Goal: Information Seeking & Learning: Learn about a topic

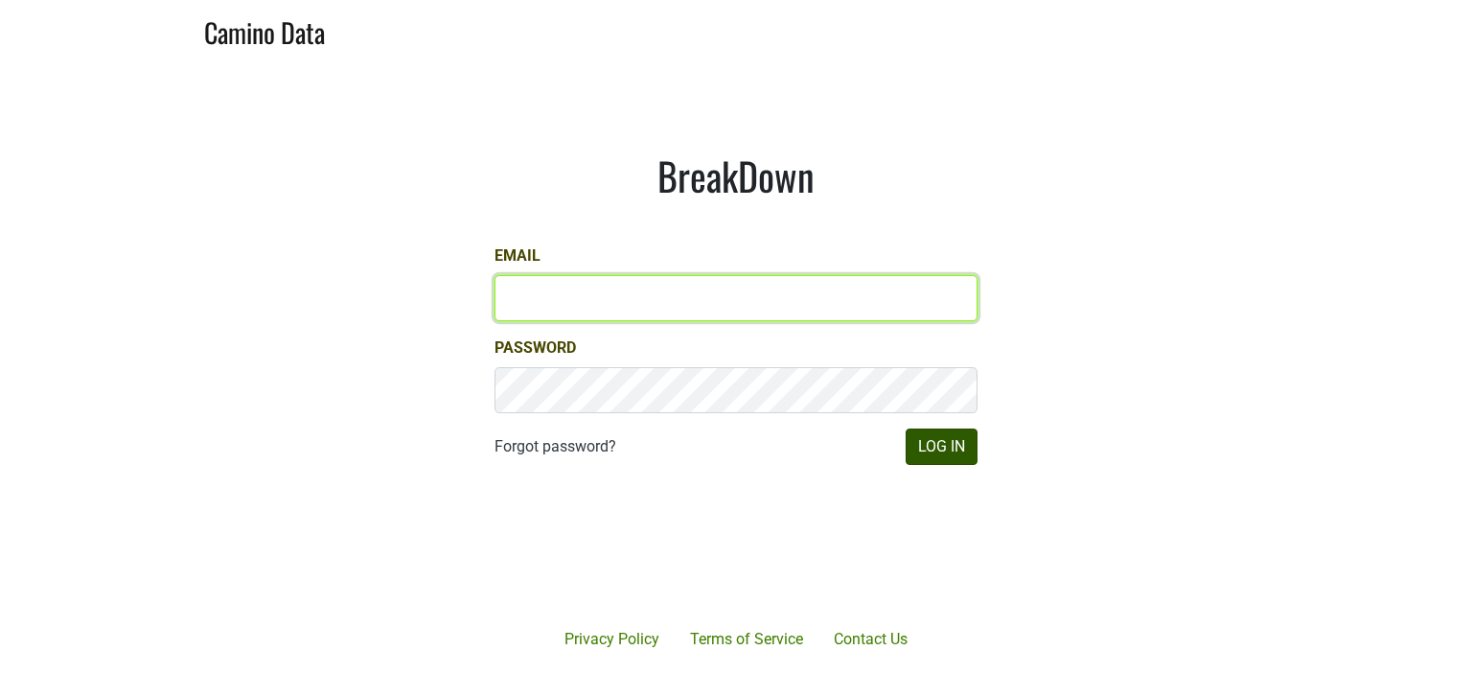
type input "[PERSON_NAME][EMAIL_ADDRESS][DOMAIN_NAME]"
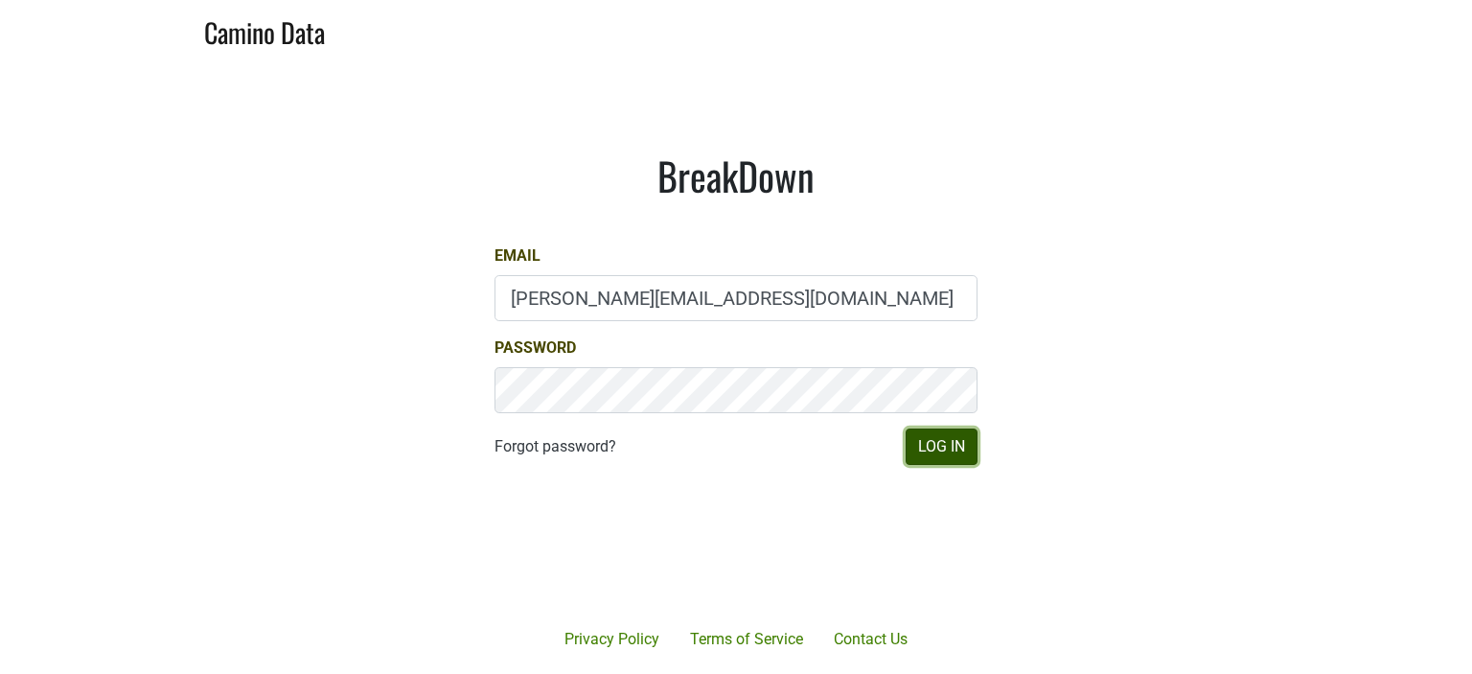
click at [935, 453] on button "Log In" at bounding box center [941, 446] width 72 height 36
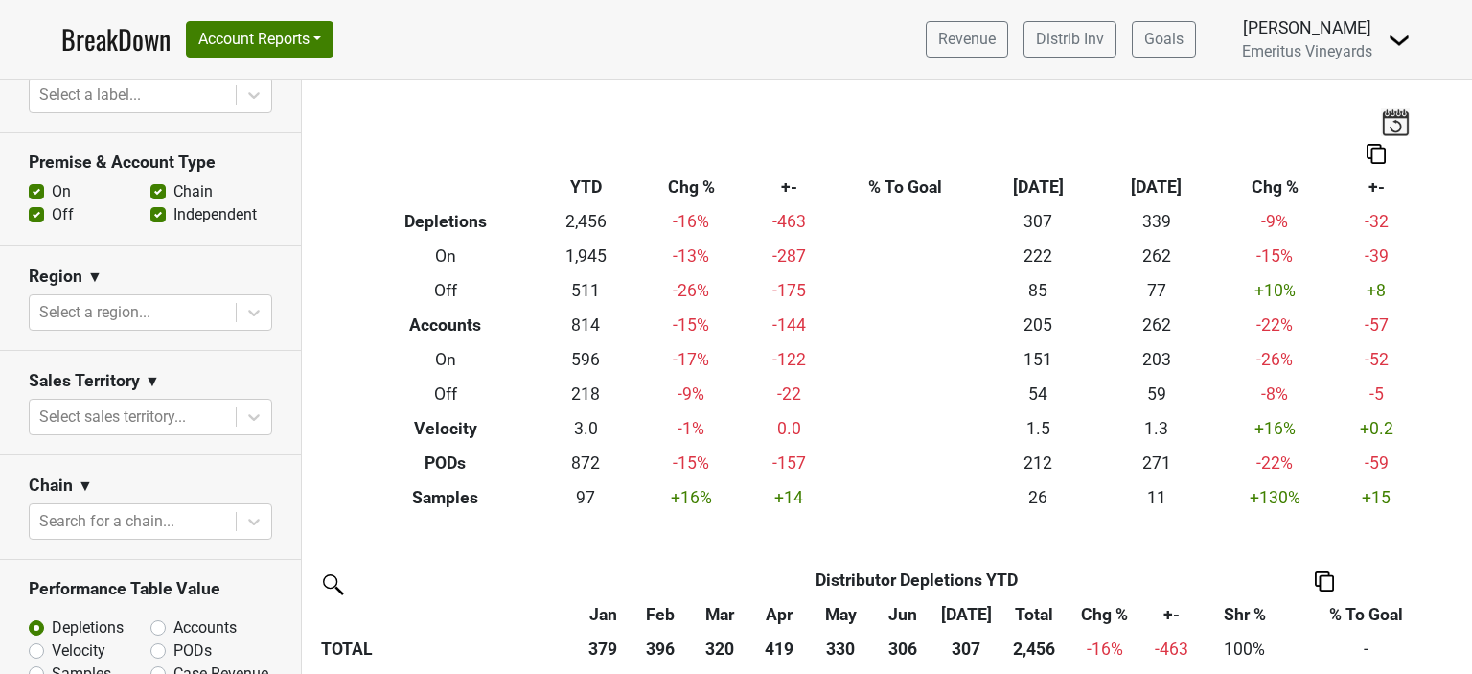
scroll to position [575, 0]
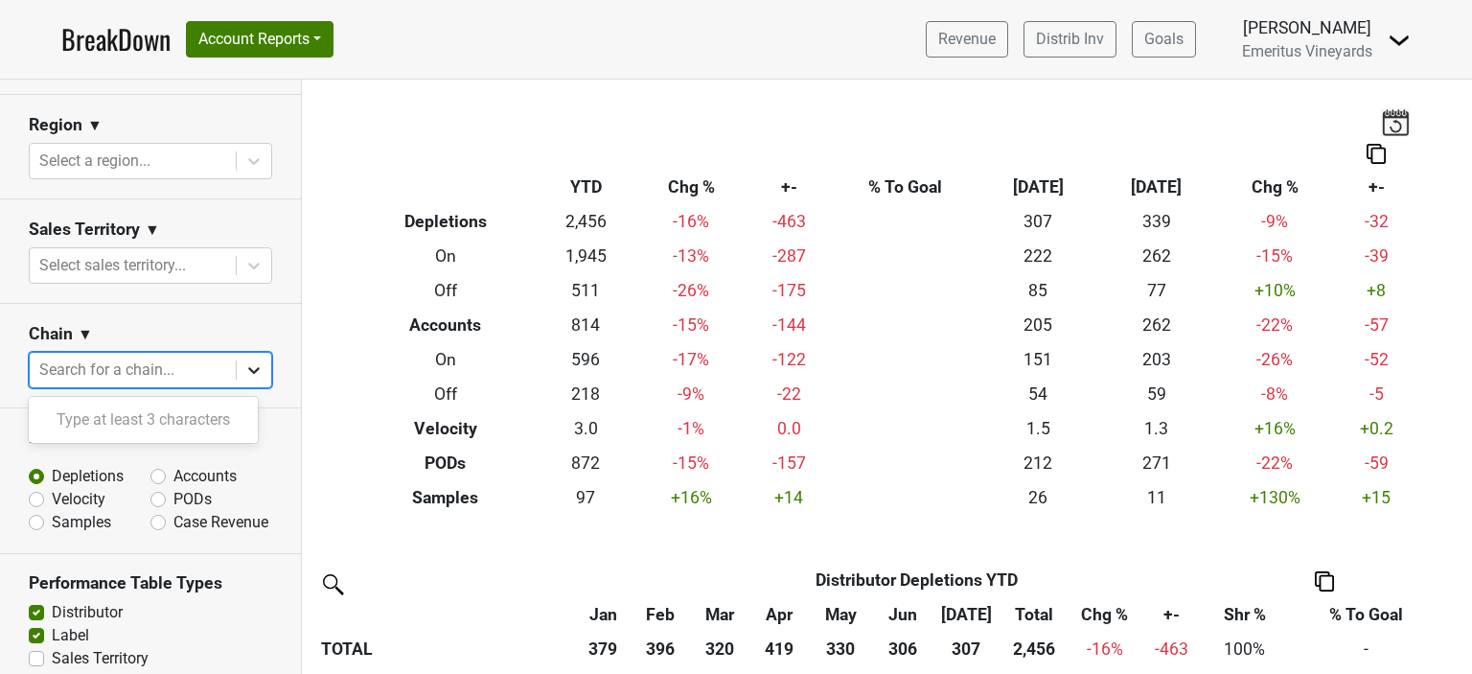
click at [245, 370] on icon at bounding box center [253, 369] width 19 height 19
click at [248, 372] on icon at bounding box center [253, 370] width 11 height 7
click at [111, 375] on div at bounding box center [132, 369] width 187 height 27
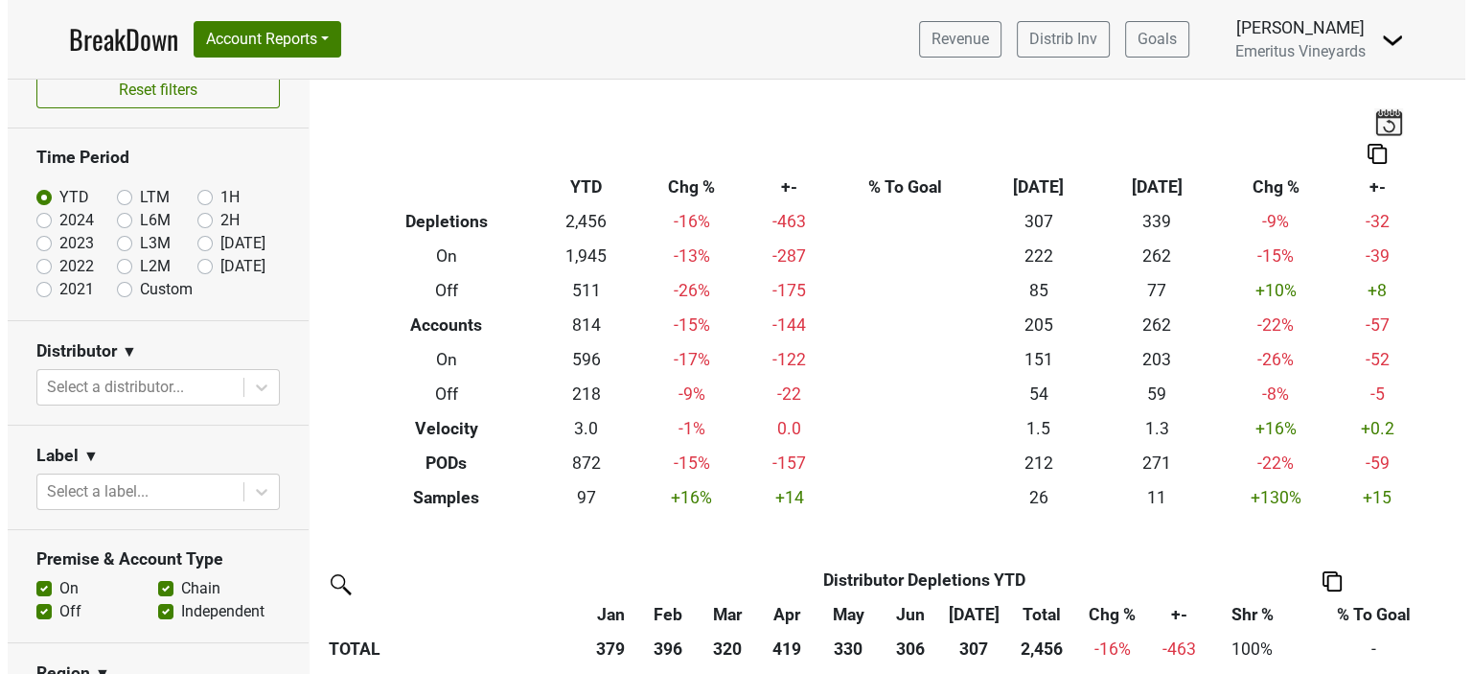
scroll to position [0, 0]
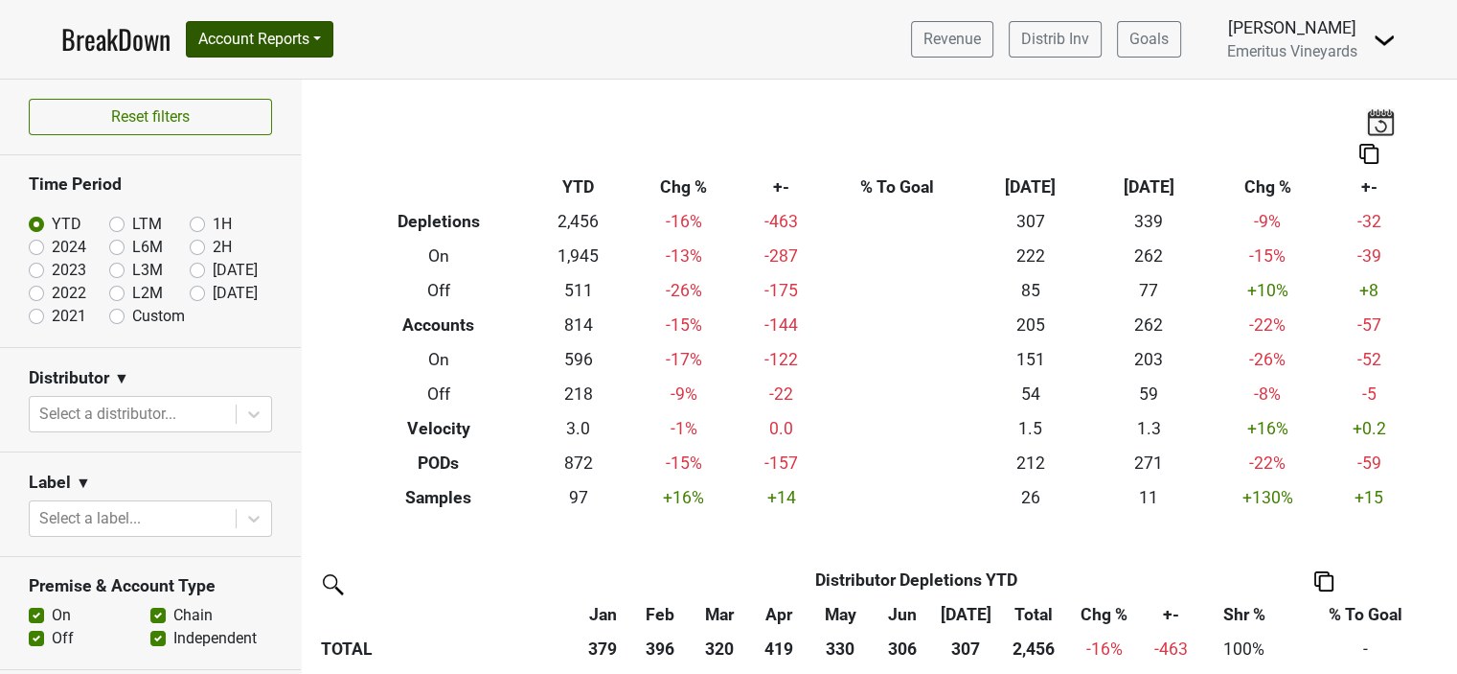
type input "[PERSON_NAME]"
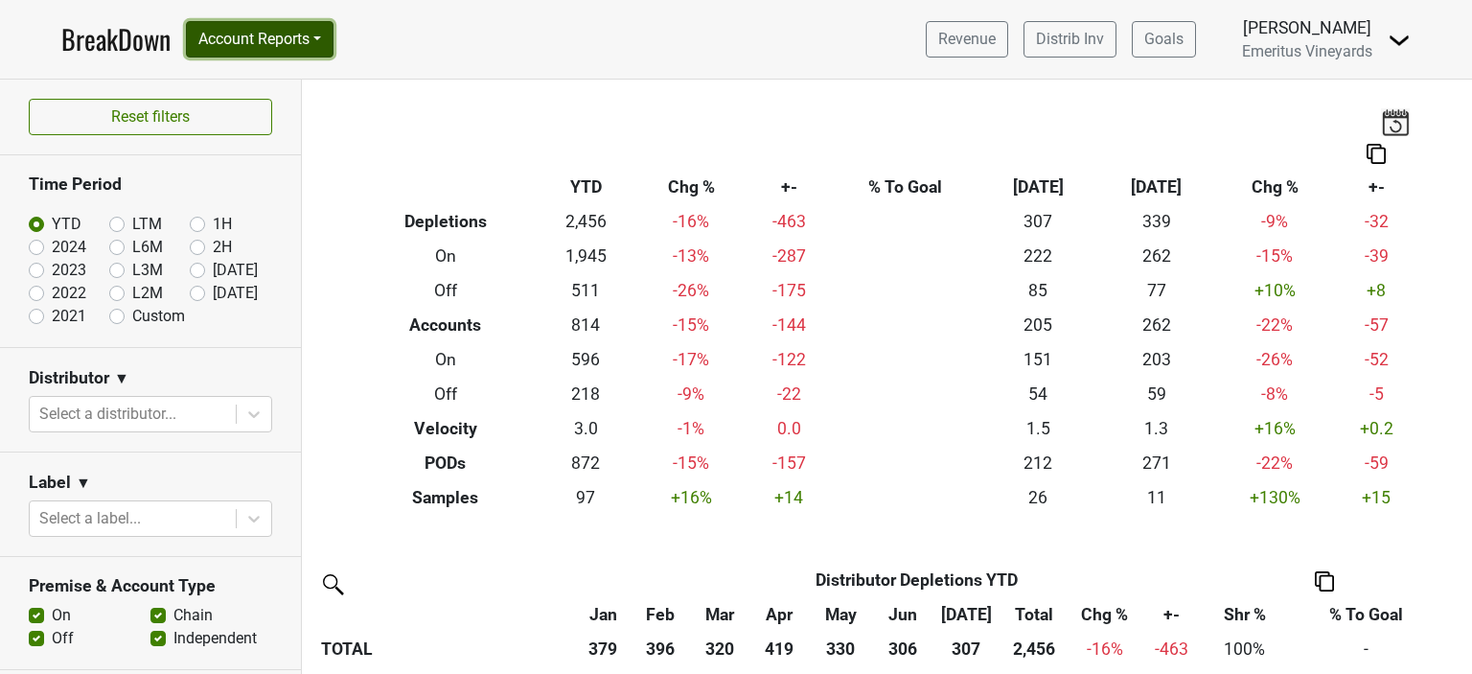
click at [317, 41] on button "Account Reports" at bounding box center [260, 39] width 148 height 36
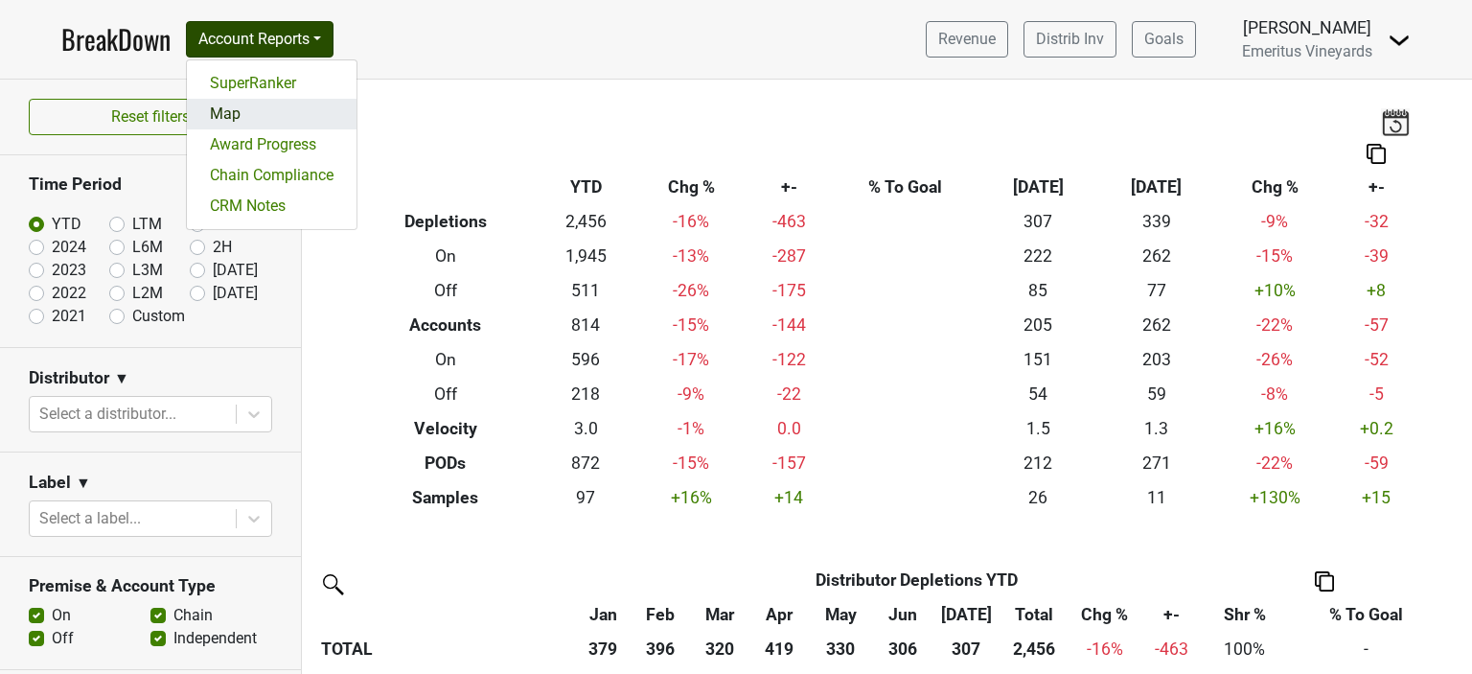
click at [225, 115] on link "Map" at bounding box center [272, 114] width 170 height 31
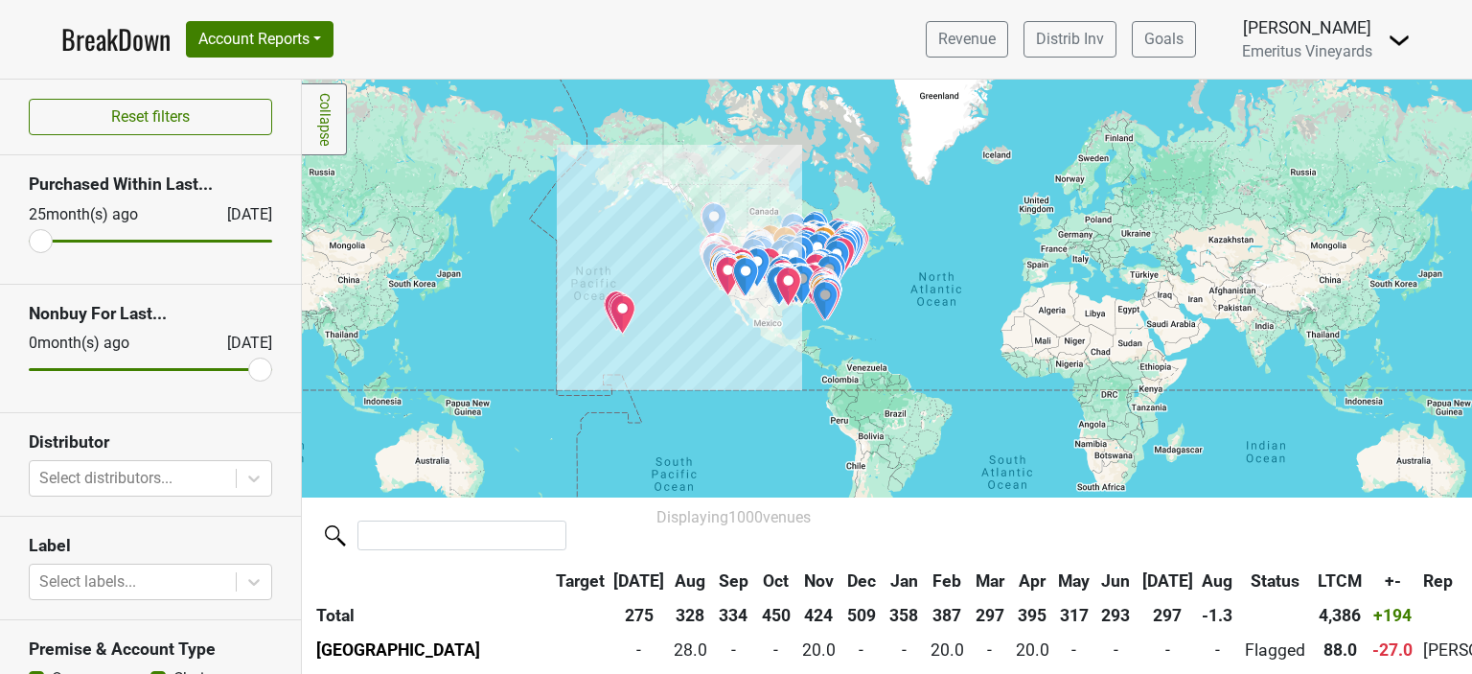
click at [237, 286] on section "Nonbuy For Last... 0 month(s) ago Aug '25" at bounding box center [150, 349] width 301 height 128
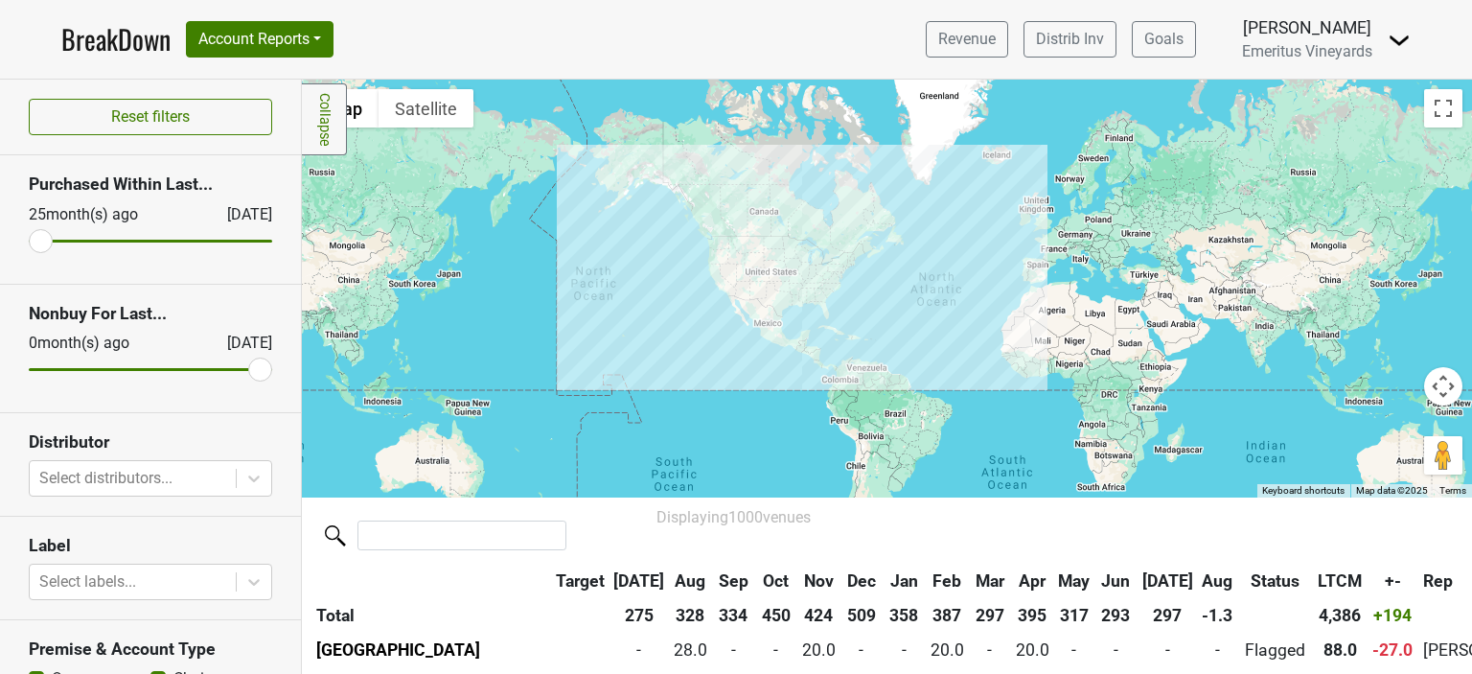
scroll to position [192, 0]
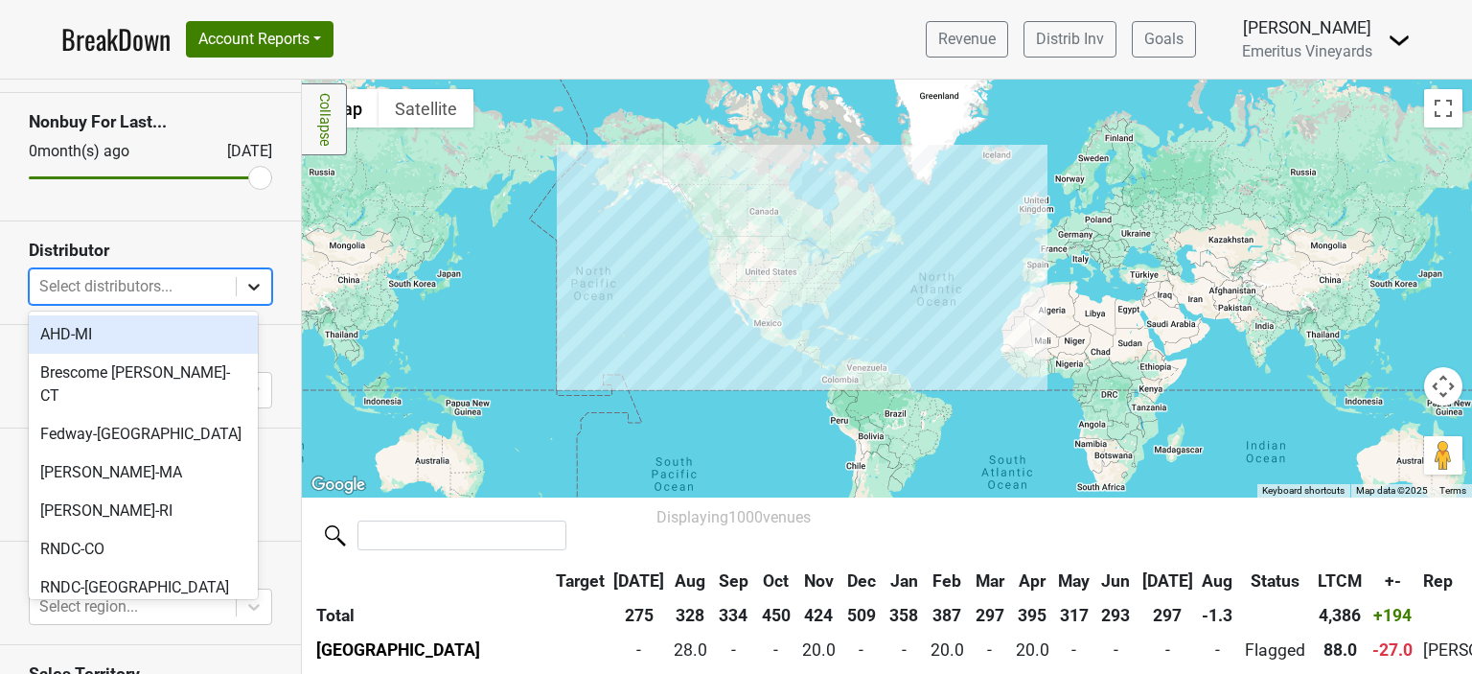
click at [244, 284] on icon at bounding box center [253, 286] width 19 height 19
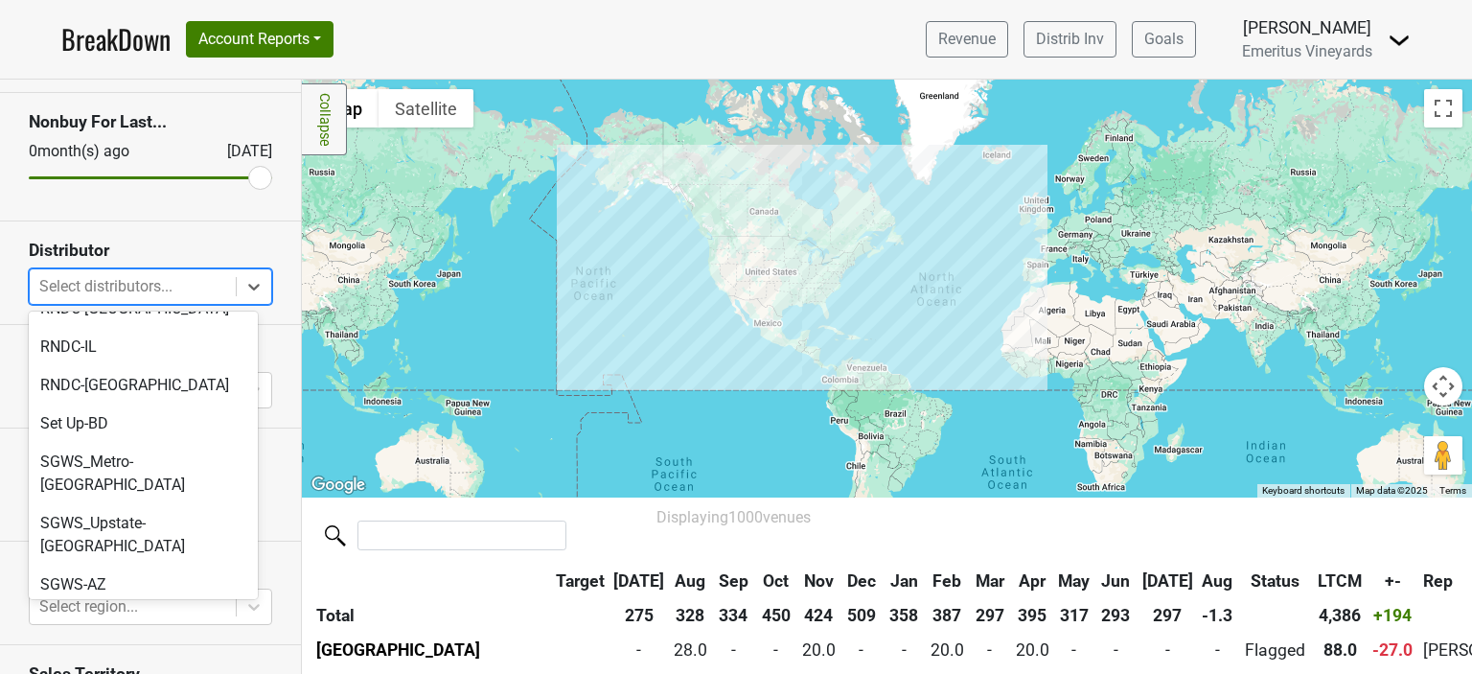
scroll to position [297, 0]
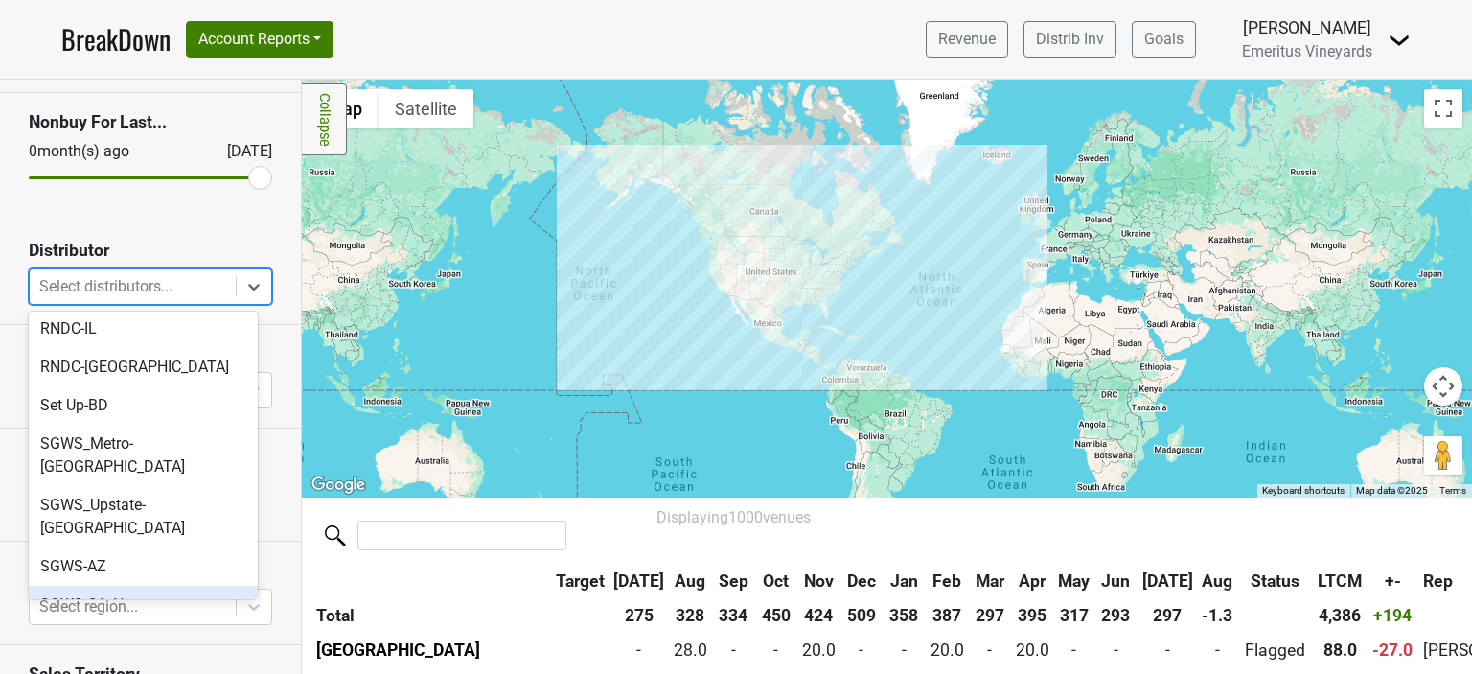
click at [75, 585] on div "SGWS-CA_N" at bounding box center [143, 604] width 229 height 38
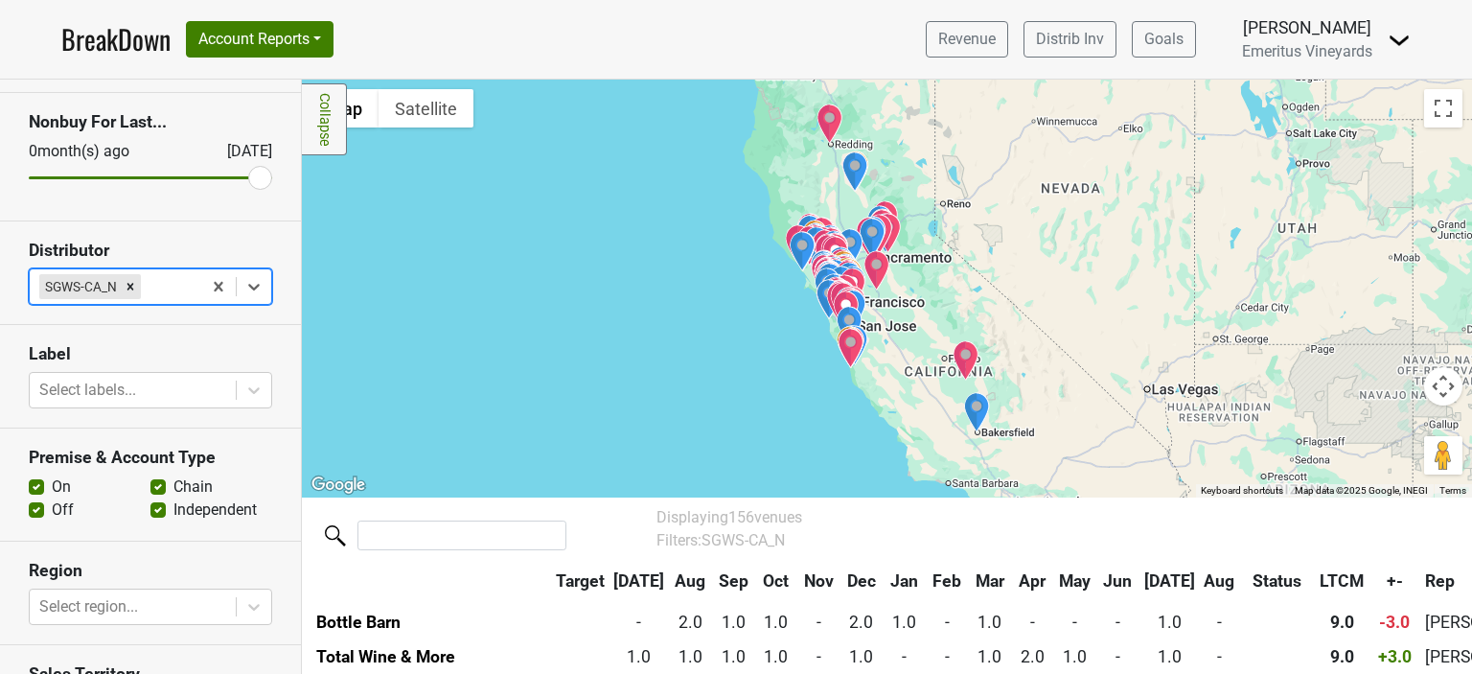
scroll to position [287, 0]
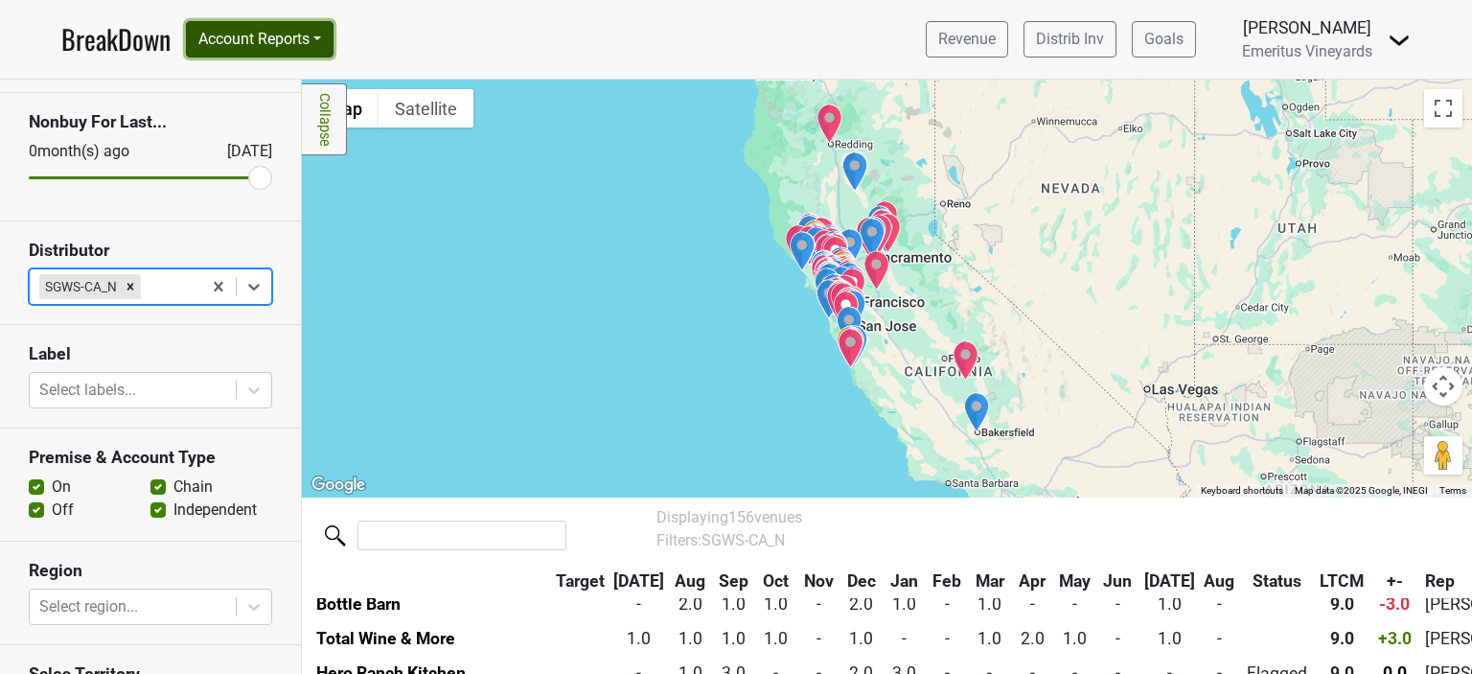
click at [295, 39] on button "Account Reports" at bounding box center [260, 39] width 148 height 36
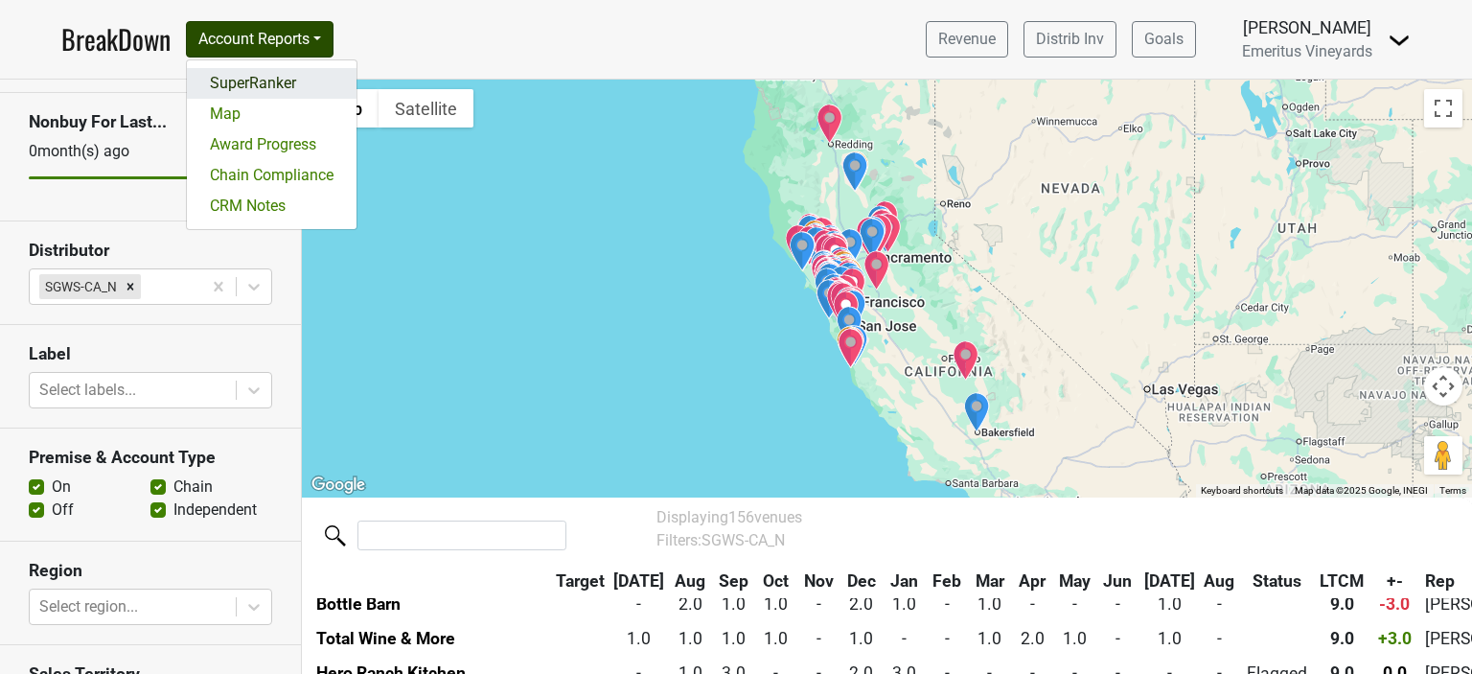
click at [267, 83] on link "SuperRanker" at bounding box center [272, 83] width 170 height 31
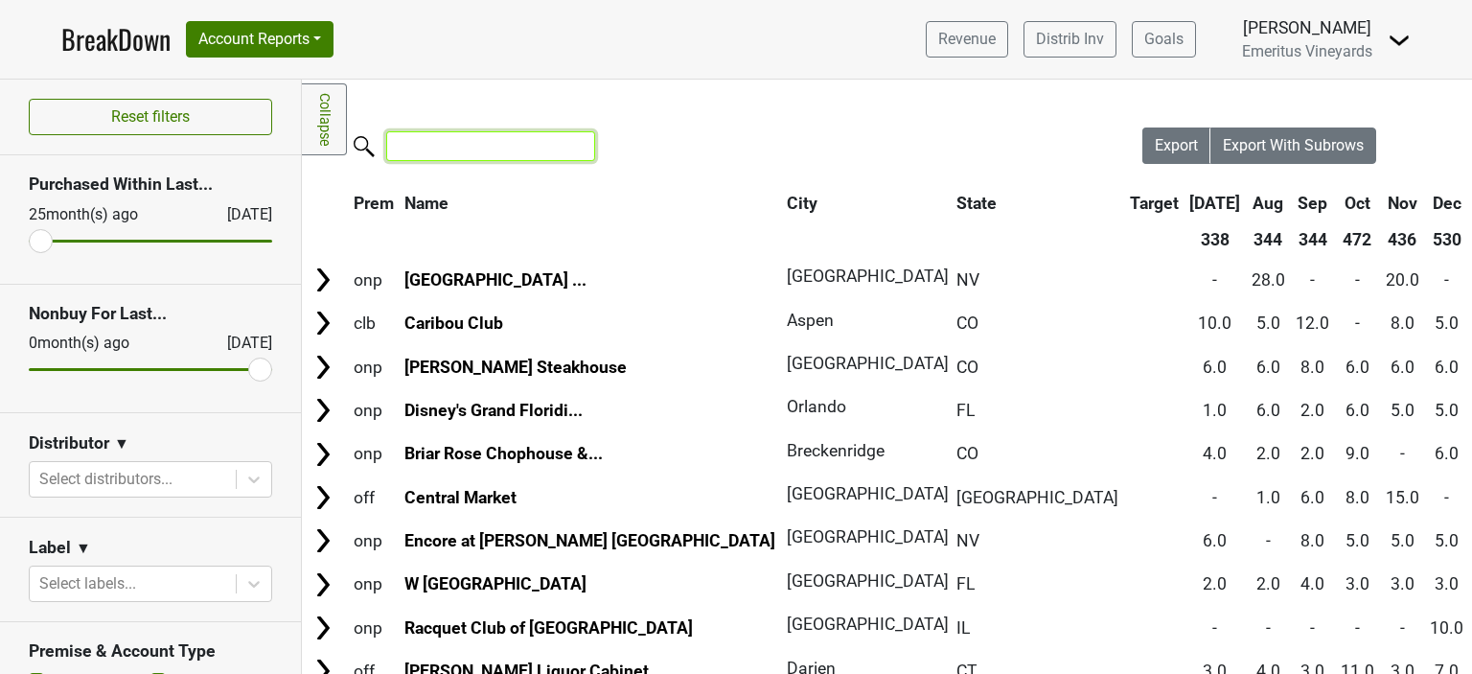
click at [486, 147] on input "search" at bounding box center [490, 146] width 209 height 30
type input "[PERSON_NAME]"
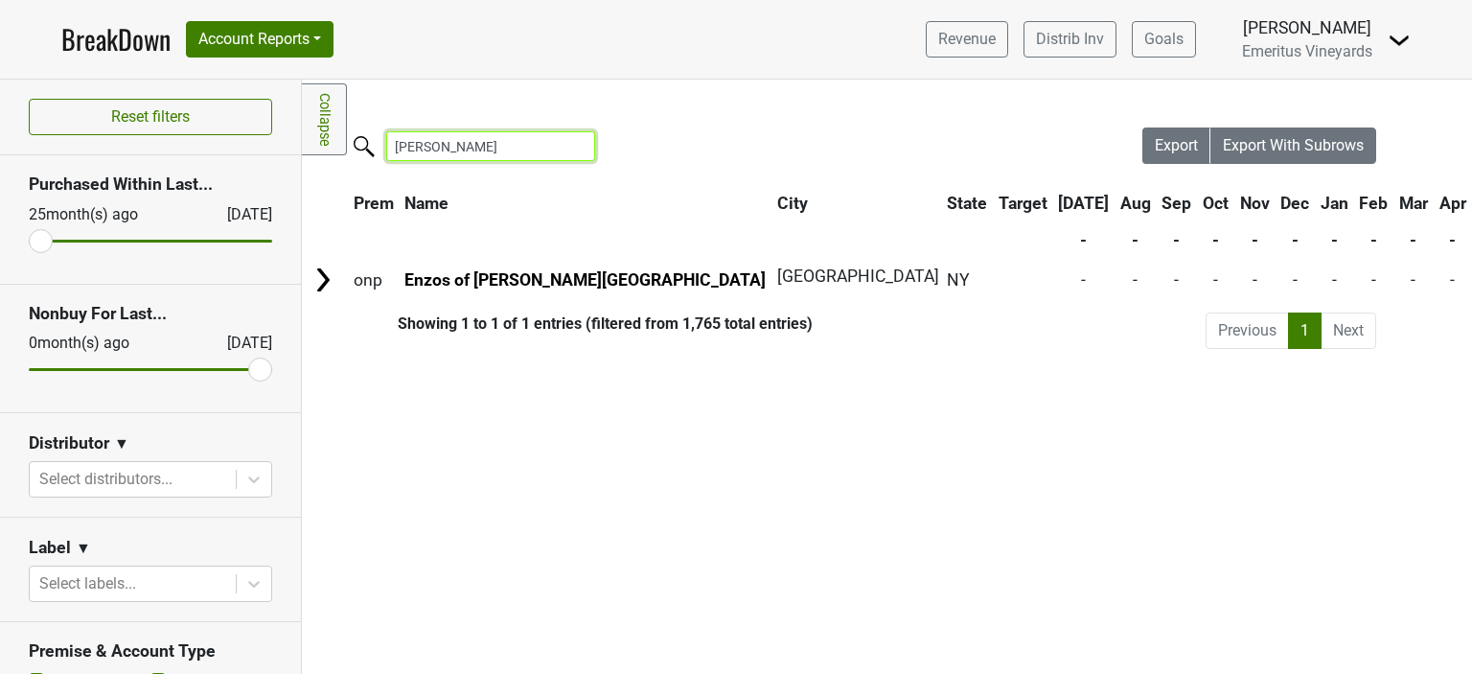
click at [579, 146] on input "[PERSON_NAME]" at bounding box center [490, 146] width 209 height 30
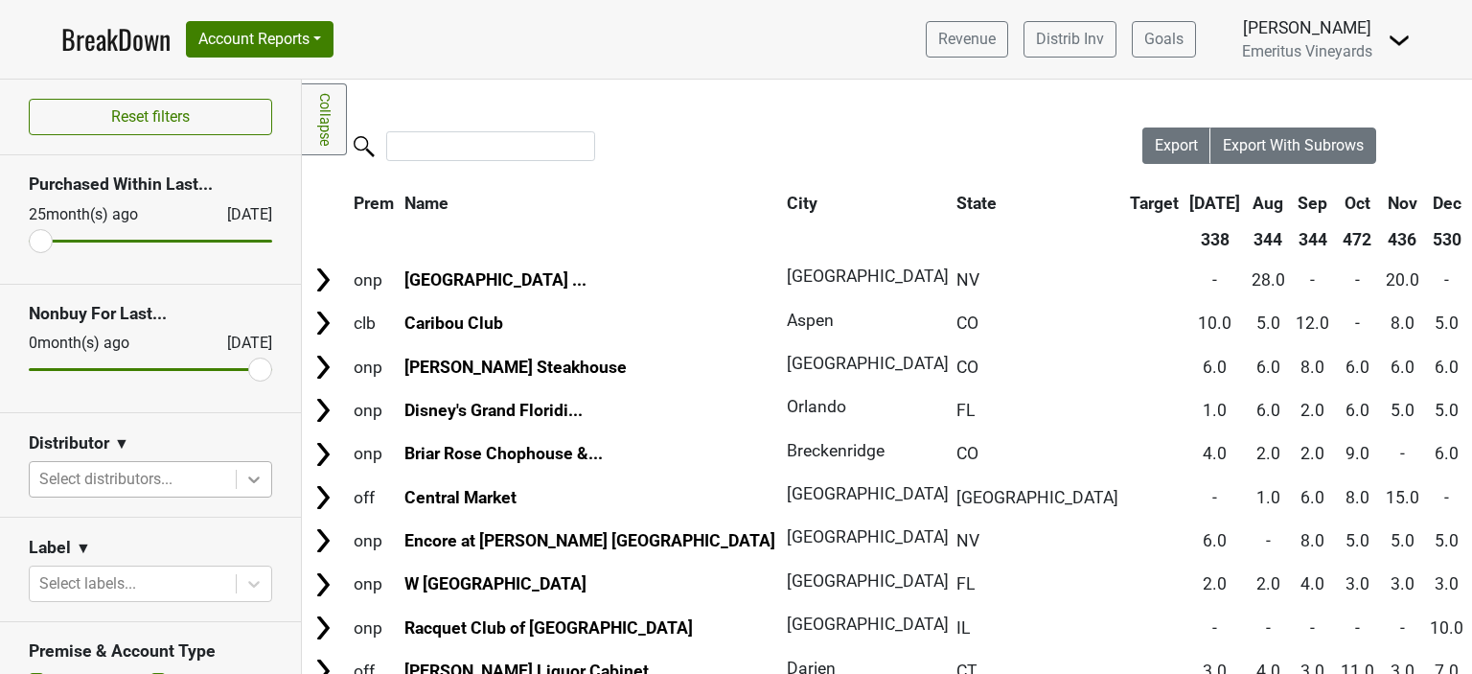
click at [244, 482] on icon at bounding box center [253, 478] width 19 height 19
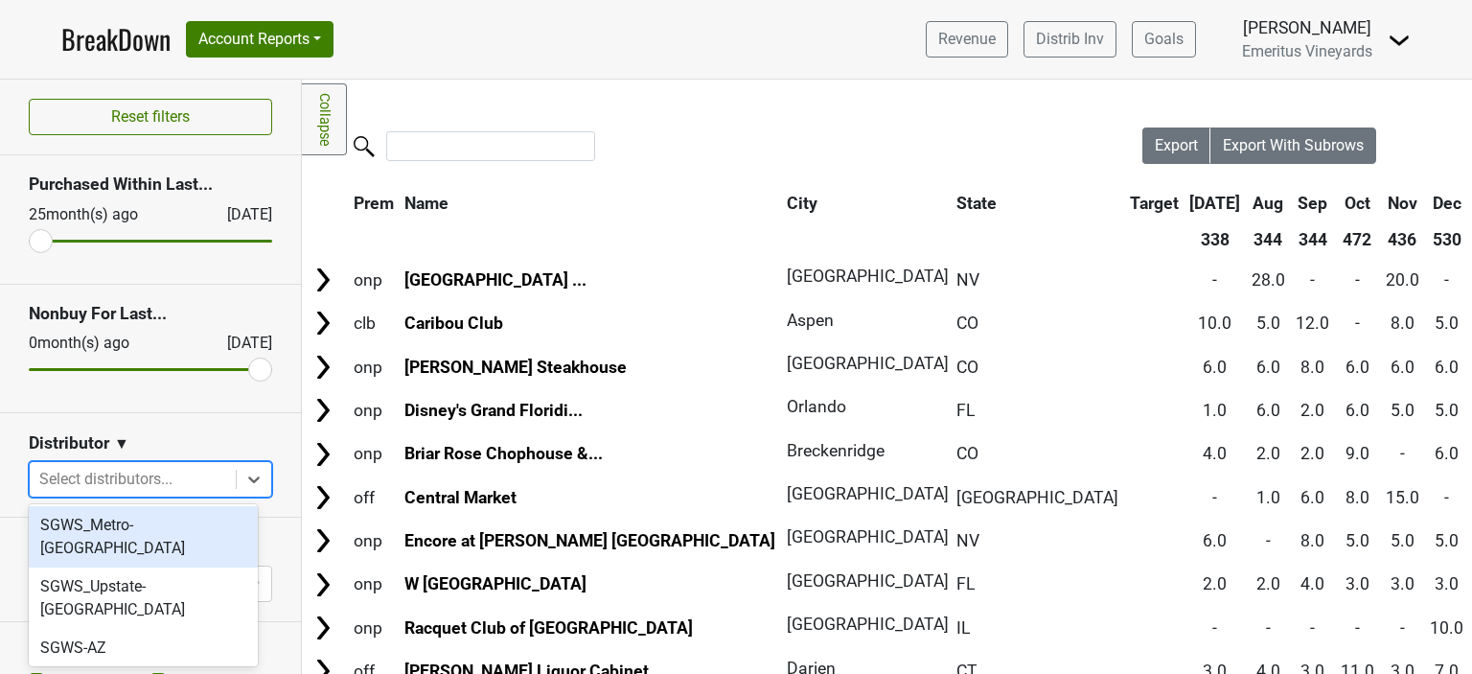
scroll to position [383, 0]
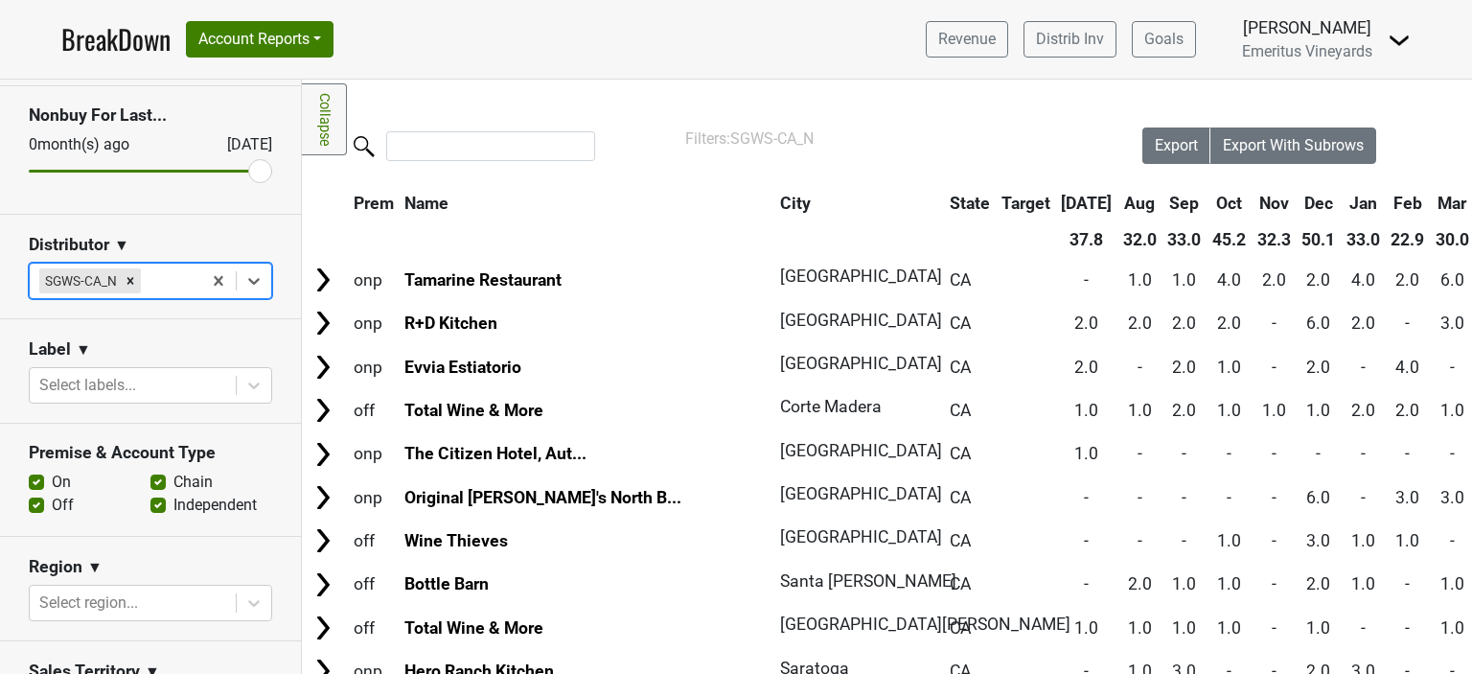
scroll to position [287, 0]
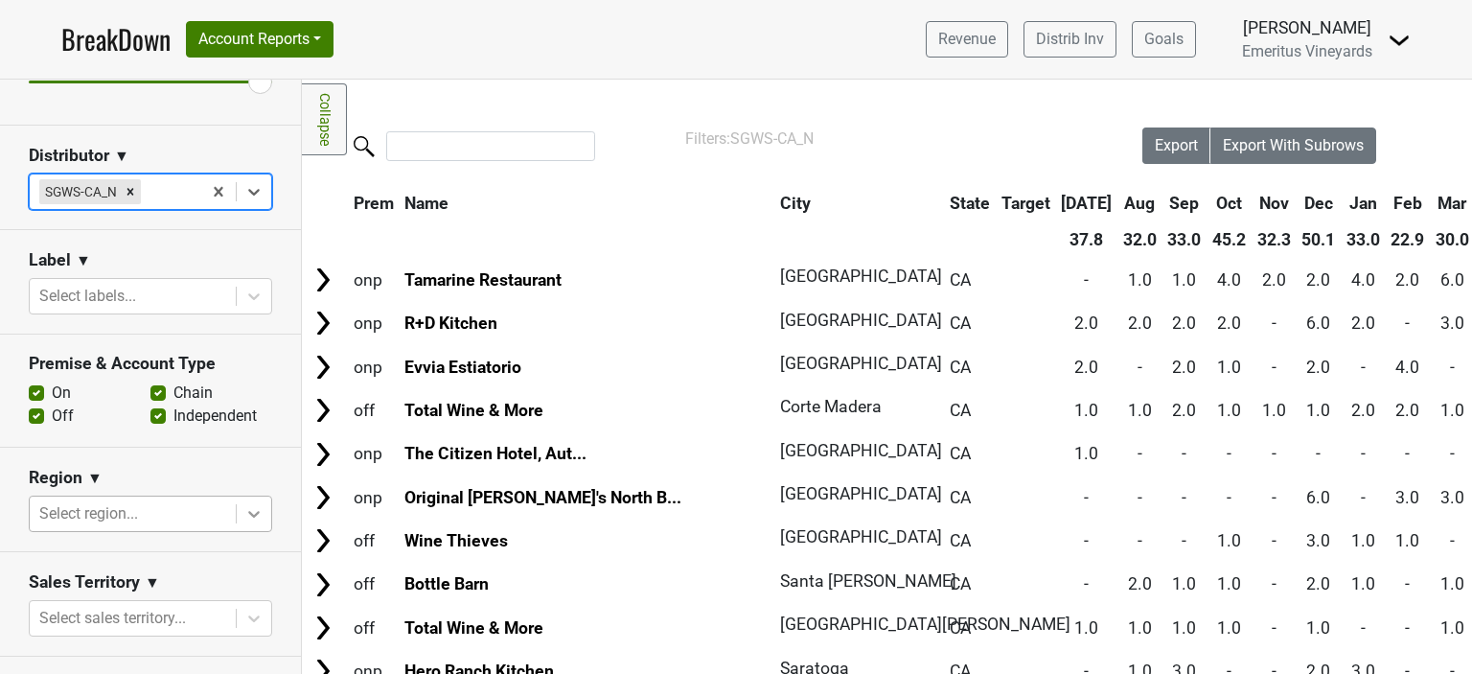
click at [244, 518] on icon at bounding box center [253, 513] width 19 height 19
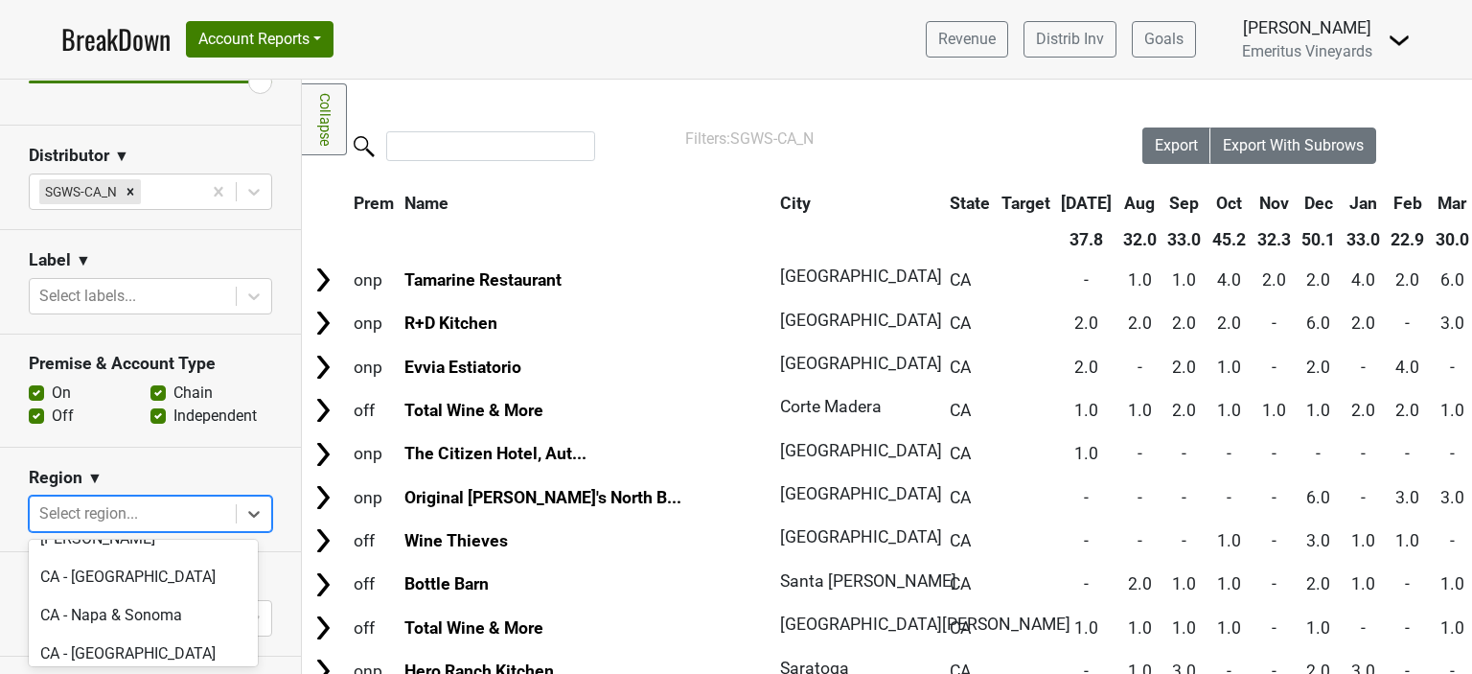
scroll to position [526, 0]
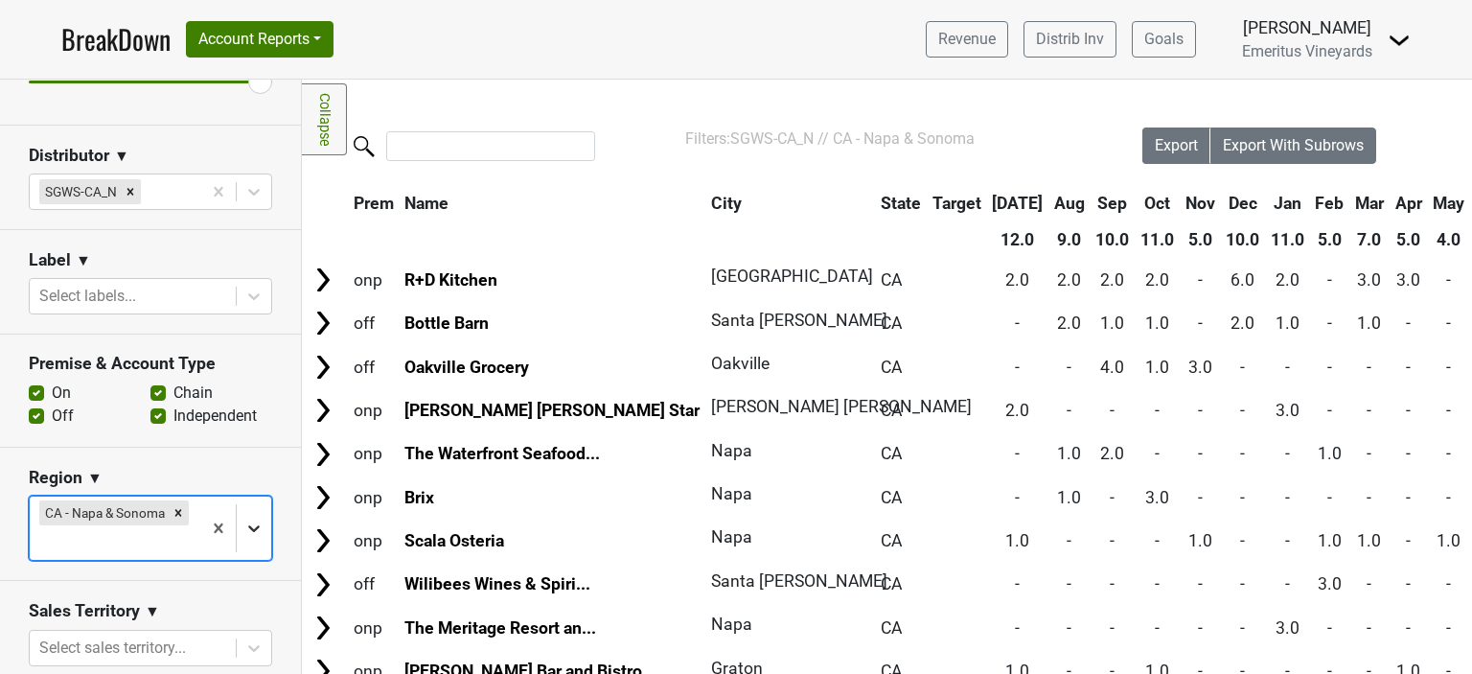
click at [241, 525] on body "BreakDown Account Reports SuperRanker Map Award Progress Chain Compliance CRM N…" at bounding box center [736, 337] width 1472 height 674
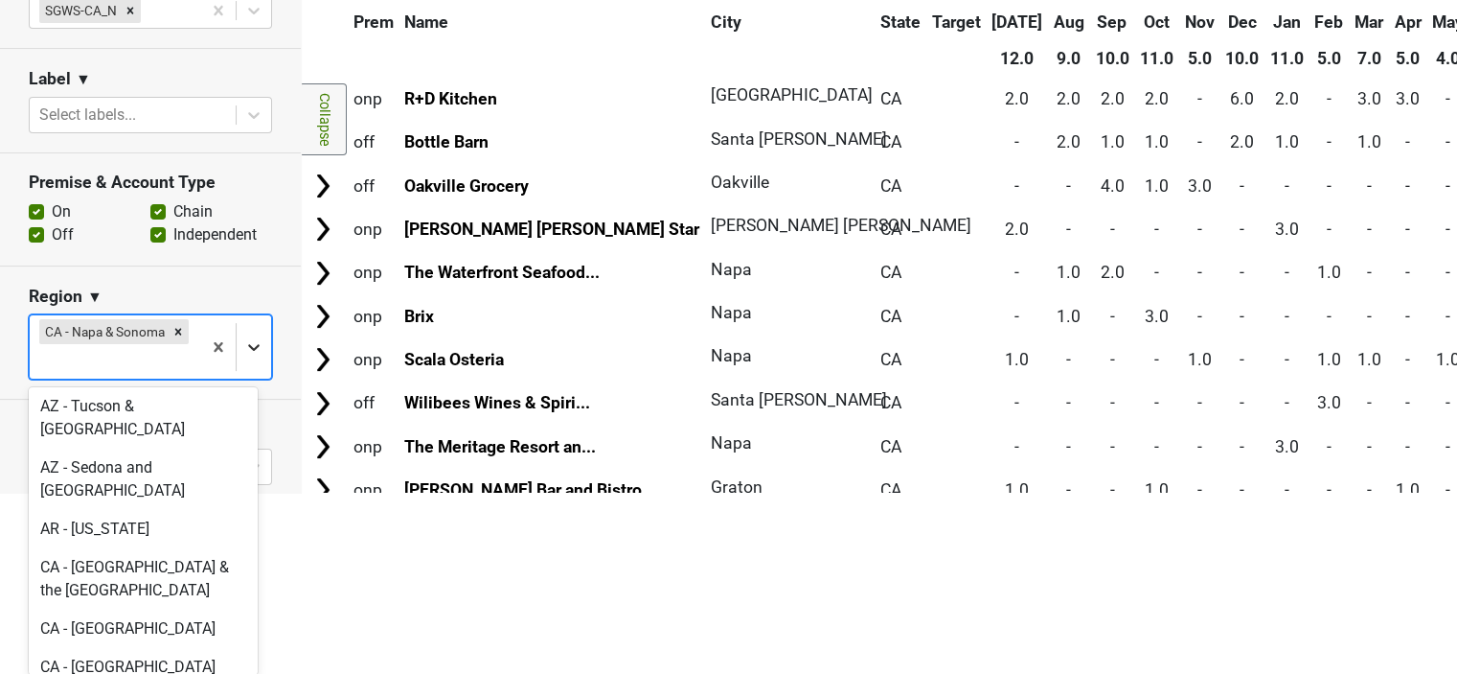
scroll to position [192, 0]
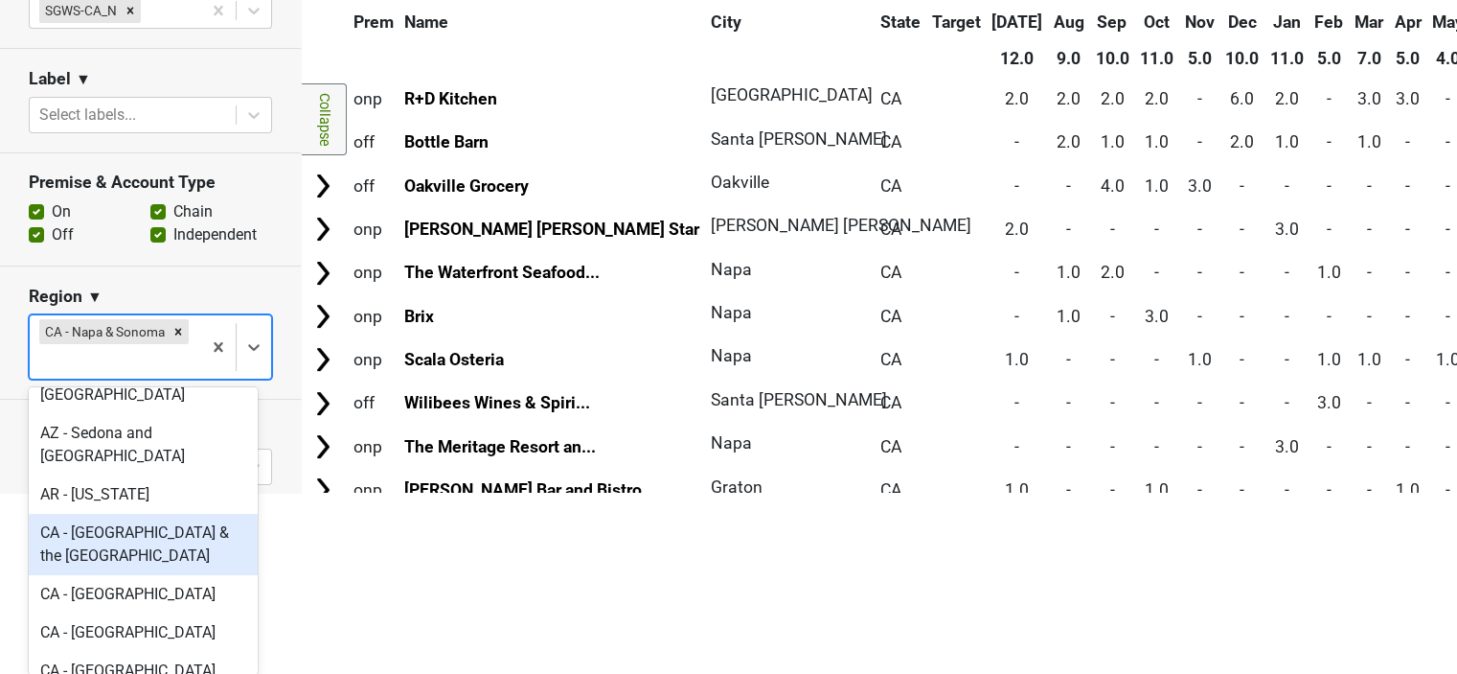
click at [151, 514] on div "CA - Oakland & the East Bay" at bounding box center [143, 544] width 229 height 61
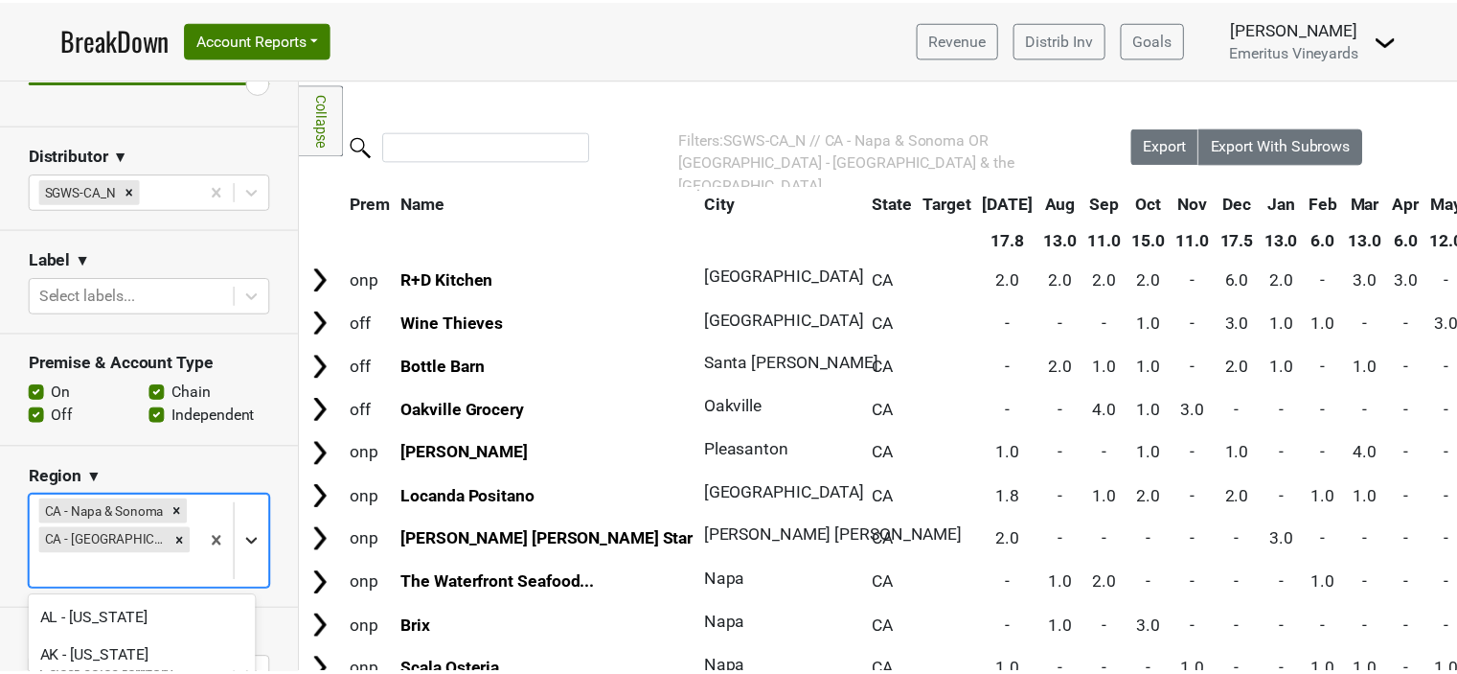
scroll to position [211, 0]
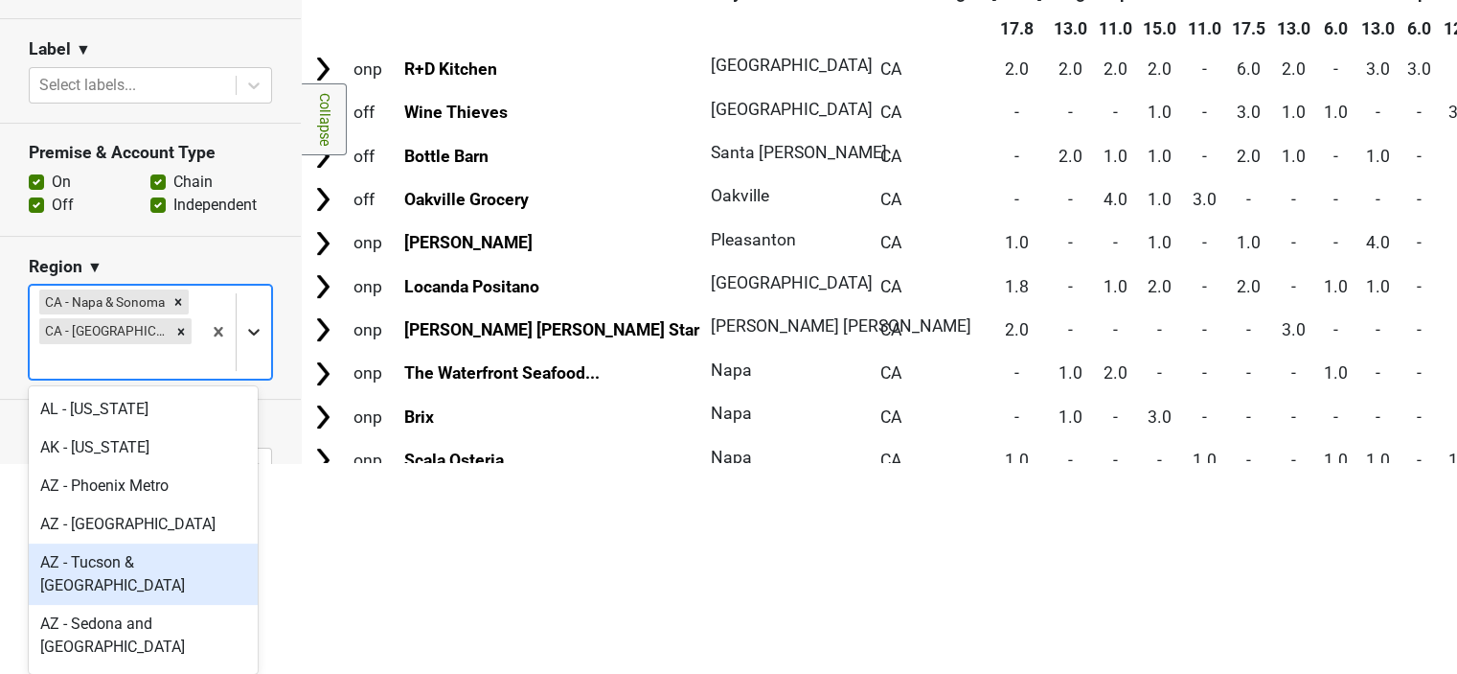
click at [237, 463] on body "BreakDown Account Reports SuperRanker Map Award Progress Chain Compliance CRM N…" at bounding box center [728, 126] width 1457 height 674
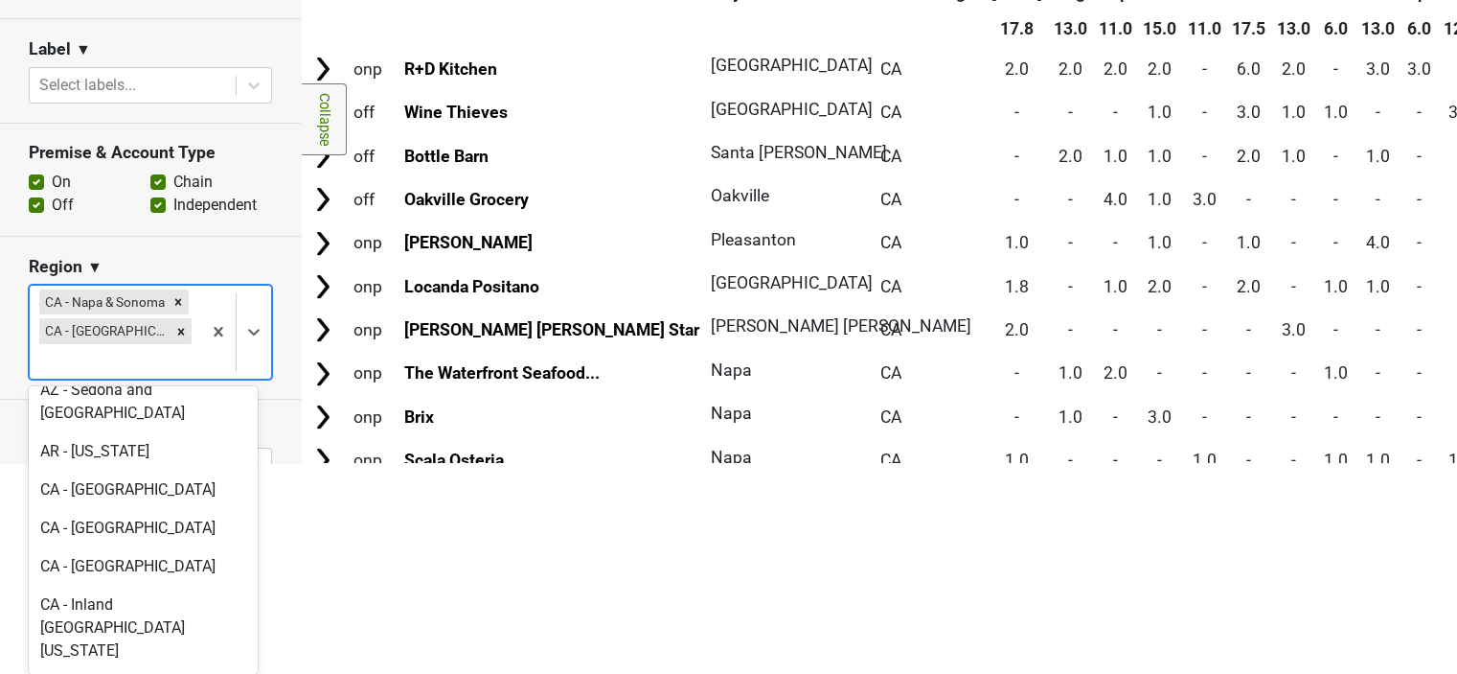
scroll to position [287, 0]
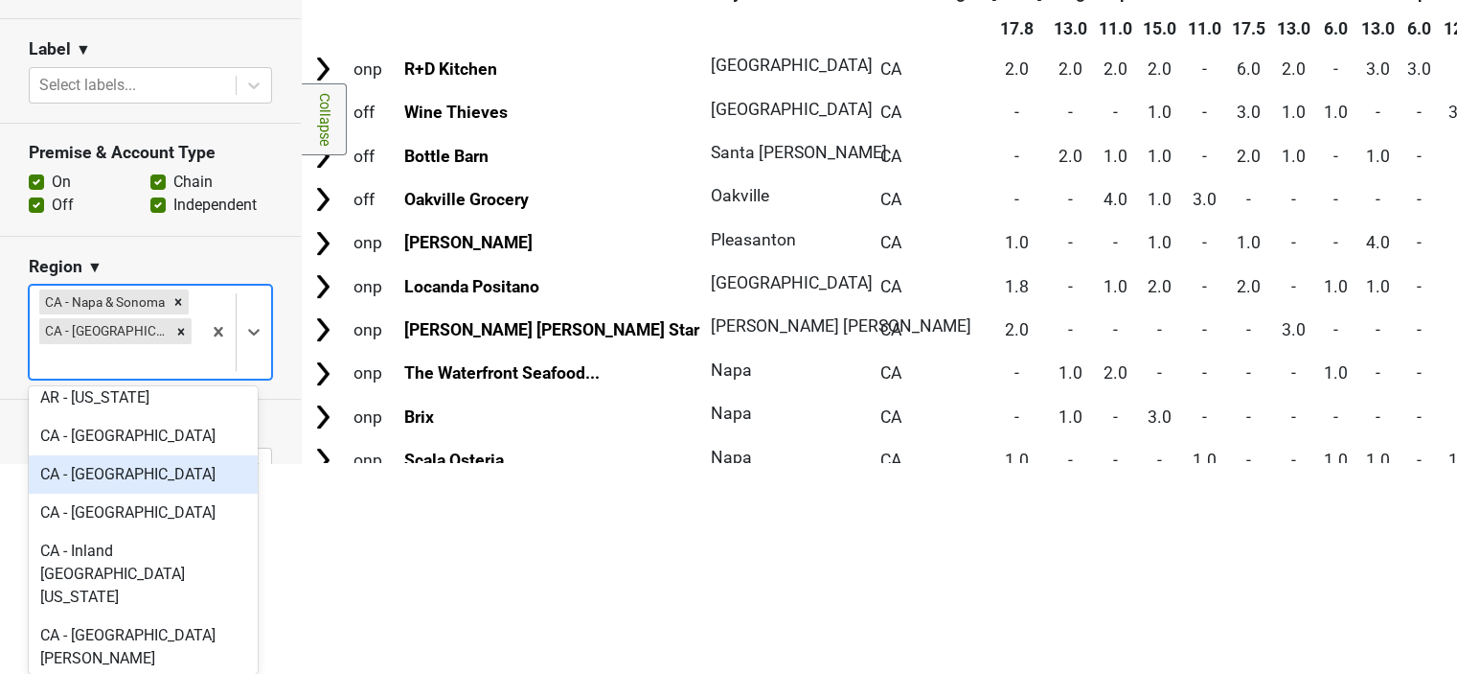
click at [128, 461] on div "CA - Marin County" at bounding box center [143, 474] width 229 height 38
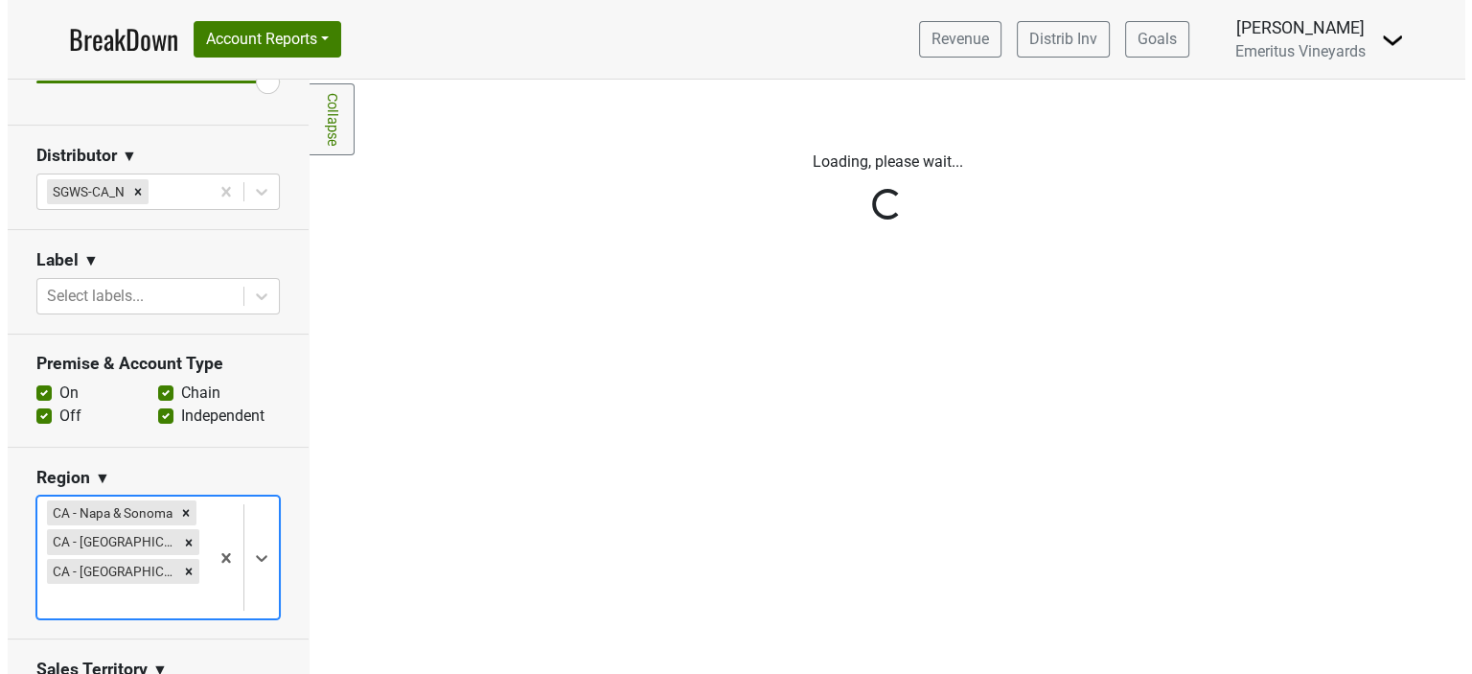
scroll to position [0, 0]
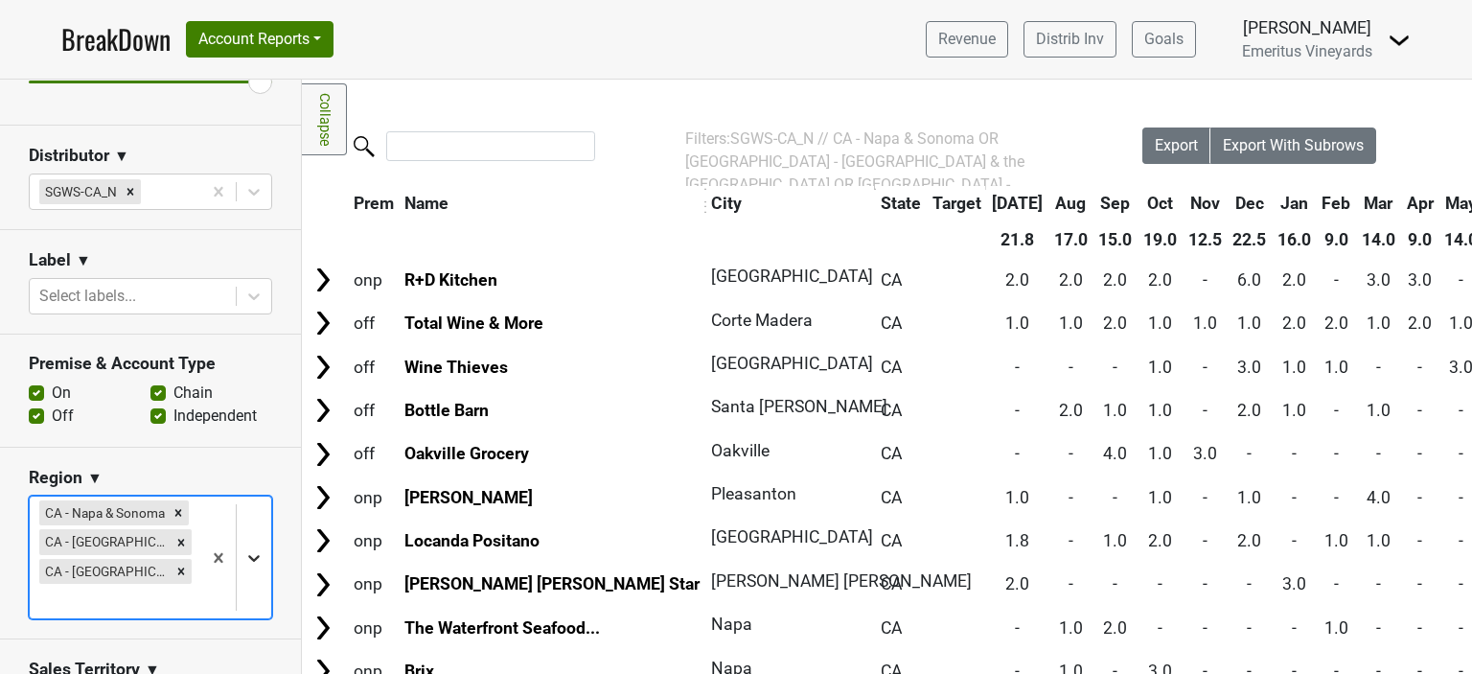
click at [239, 558] on body "BreakDown Account Reports SuperRanker Map Award Progress Chain Compliance CRM N…" at bounding box center [736, 337] width 1472 height 674
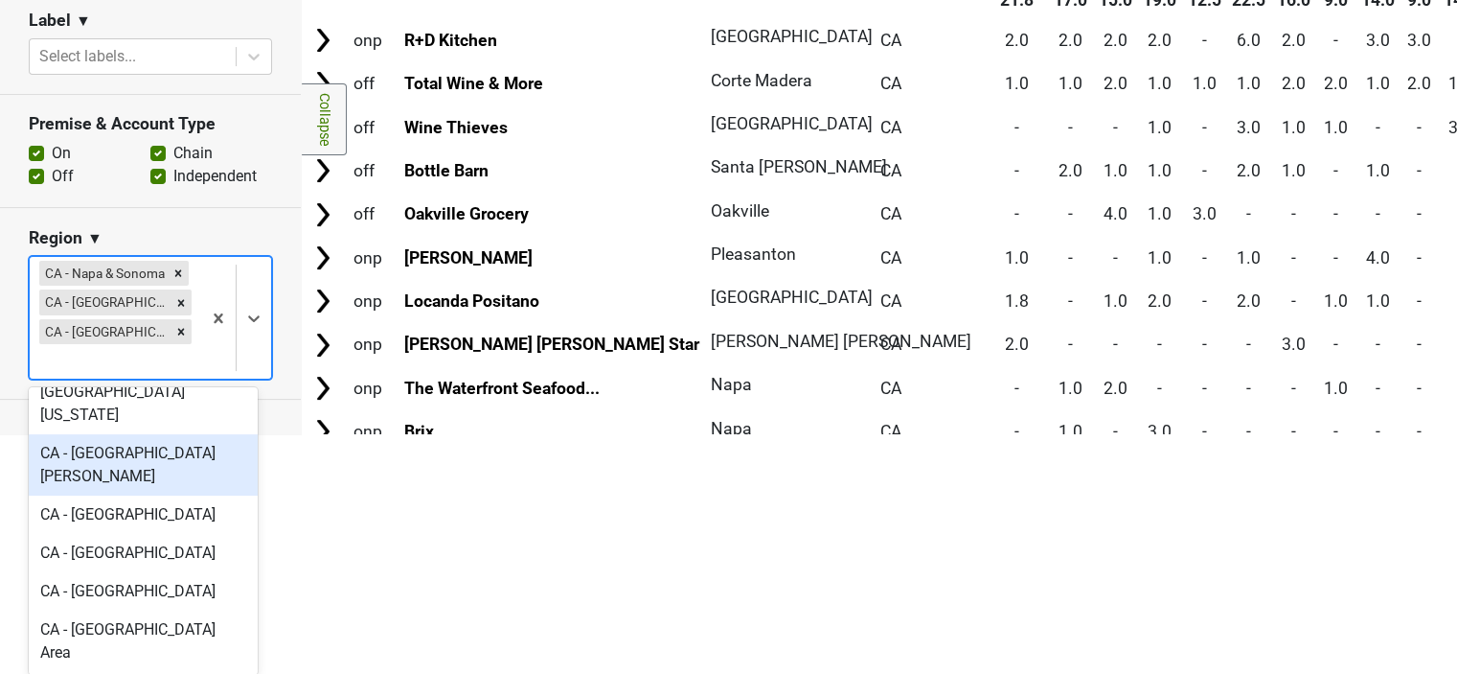
scroll to position [479, 0]
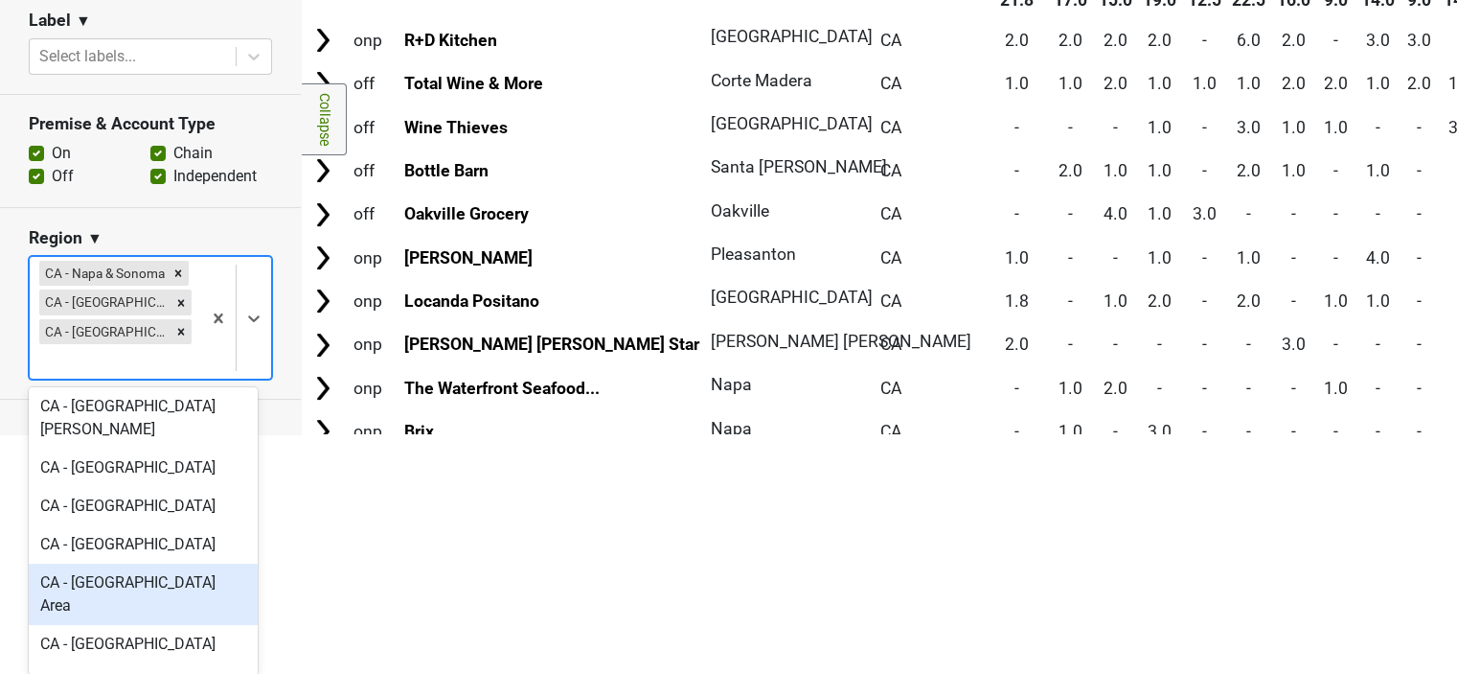
click at [147, 563] on div "CA - Sacramento Area" at bounding box center [143, 593] width 229 height 61
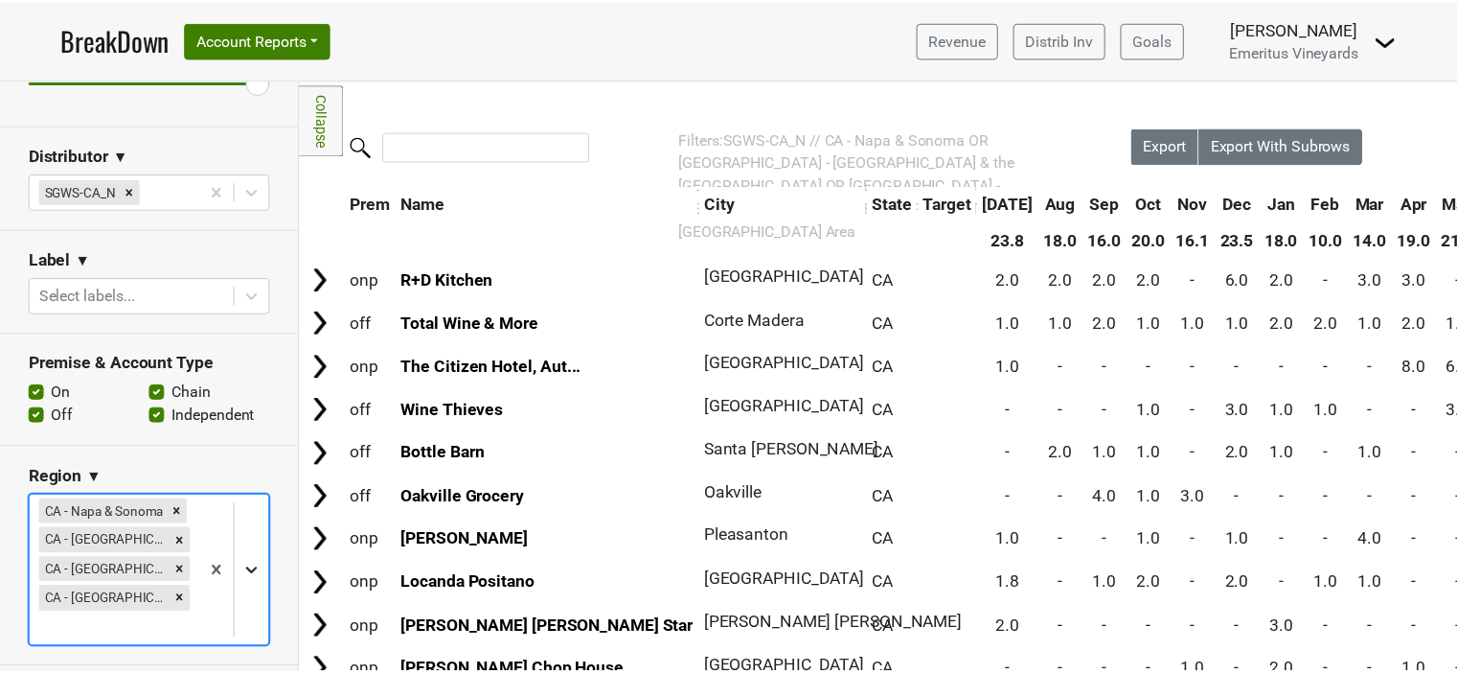
scroll to position [268, 0]
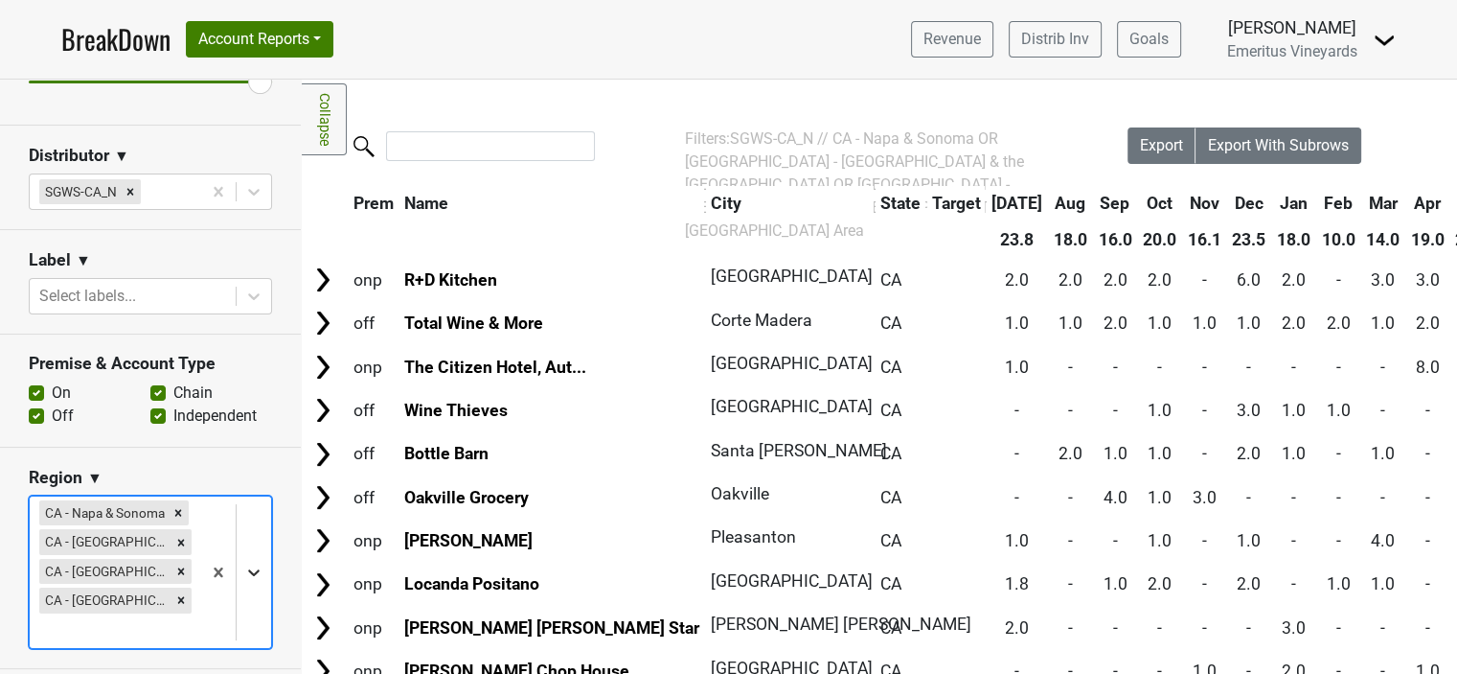
click at [239, 575] on body "BreakDown Account Reports SuperRanker Map Award Progress Chain Compliance CRM N…" at bounding box center [728, 337] width 1457 height 674
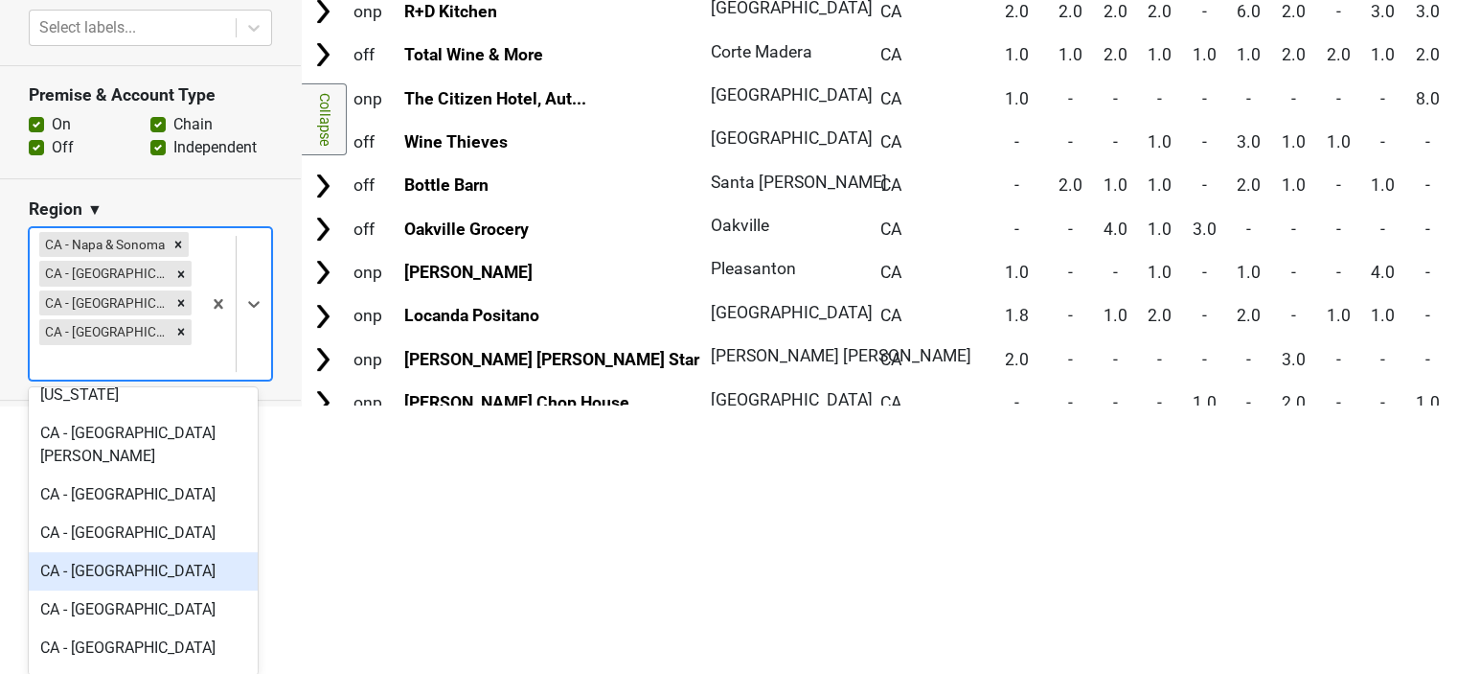
scroll to position [479, 0]
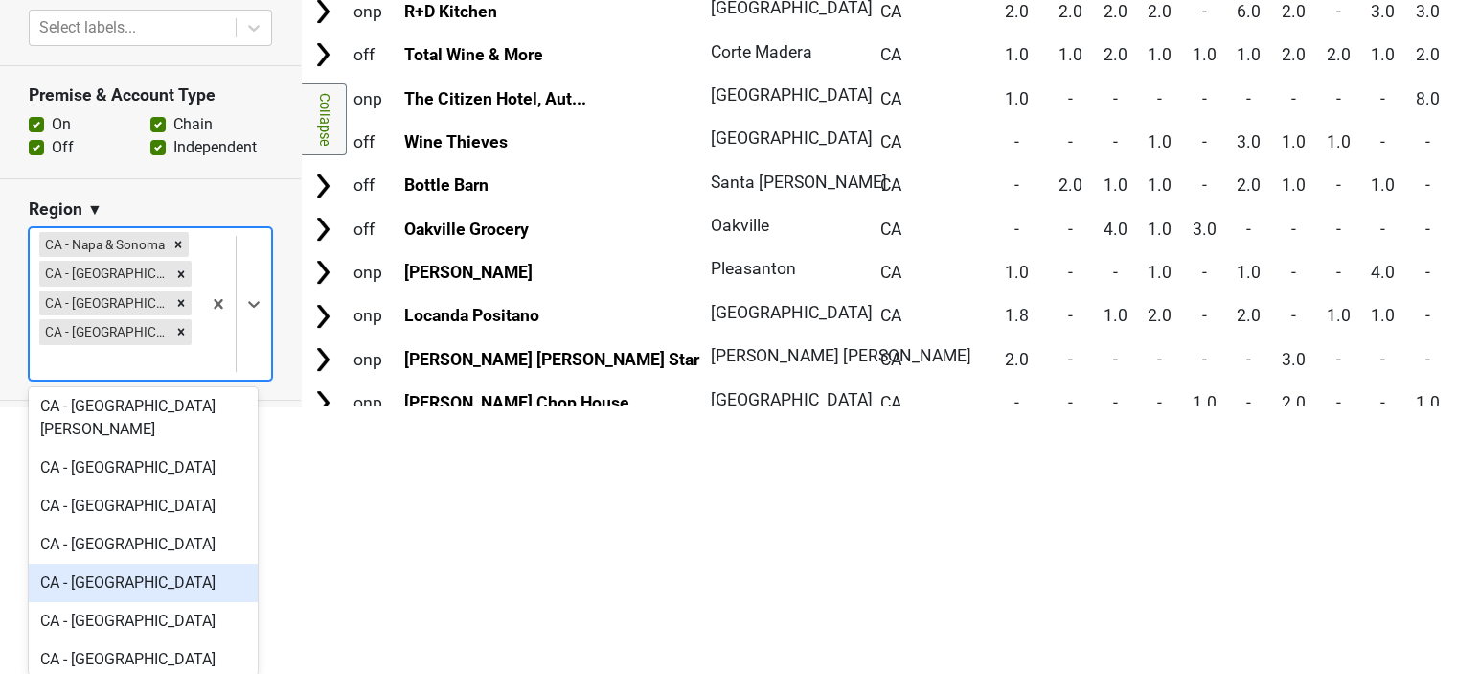
click at [166, 563] on div "CA - North Coast CA" at bounding box center [143, 582] width 229 height 38
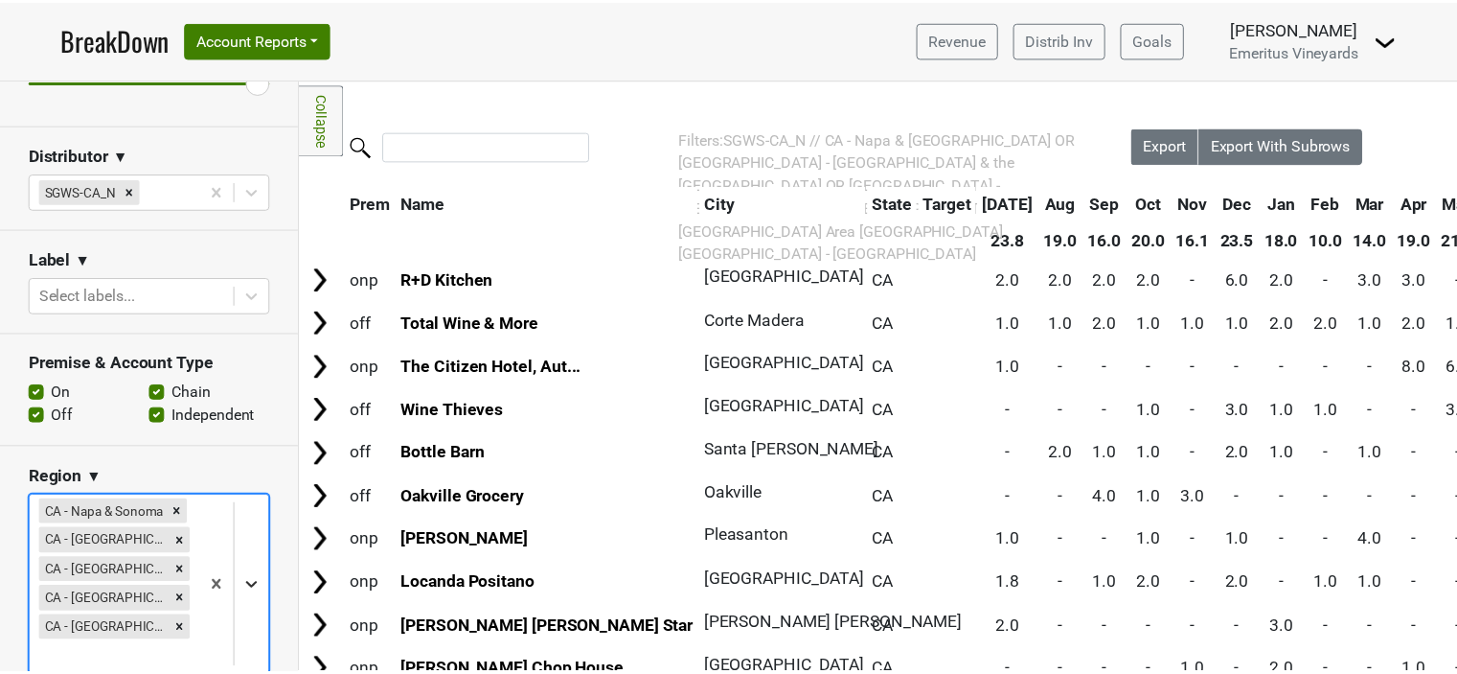
scroll to position [298, 0]
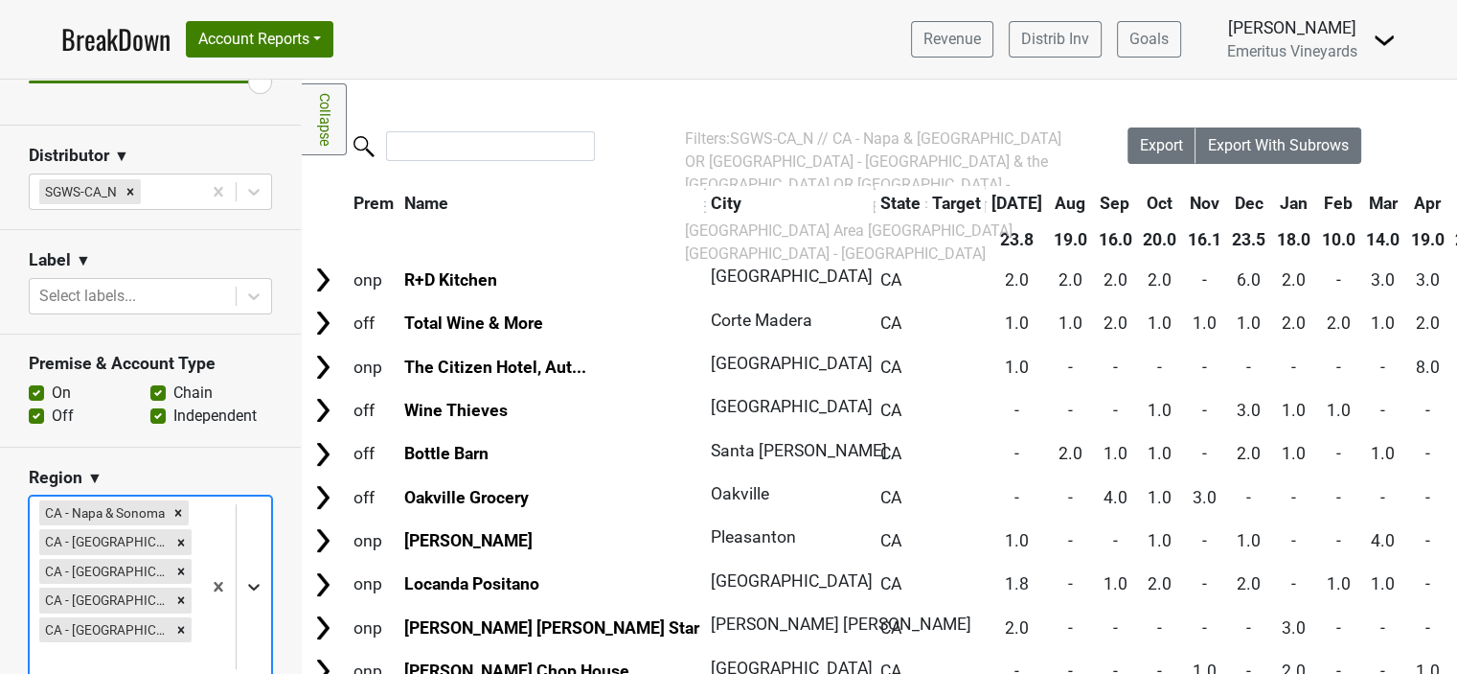
click at [237, 589] on body "BreakDown Account Reports SuperRanker Map Award Progress Chain Compliance CRM N…" at bounding box center [728, 337] width 1457 height 674
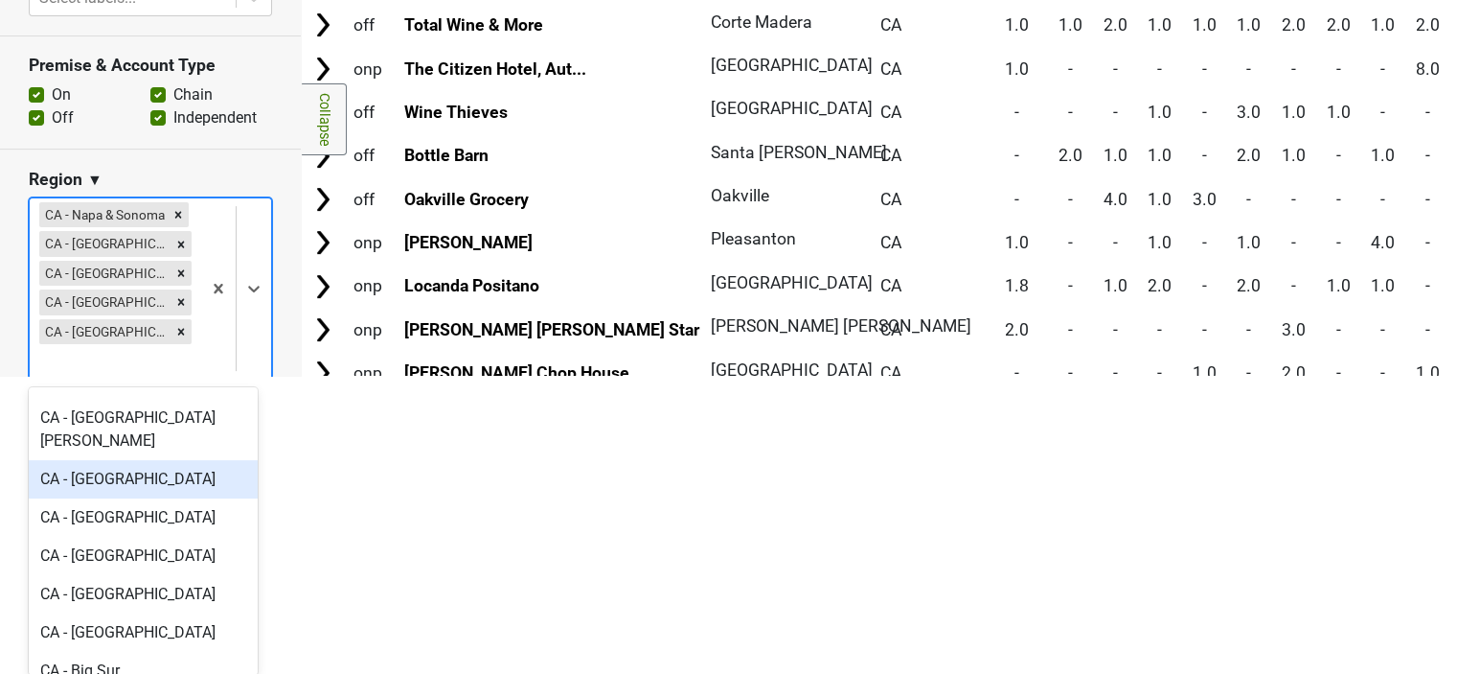
scroll to position [479, 0]
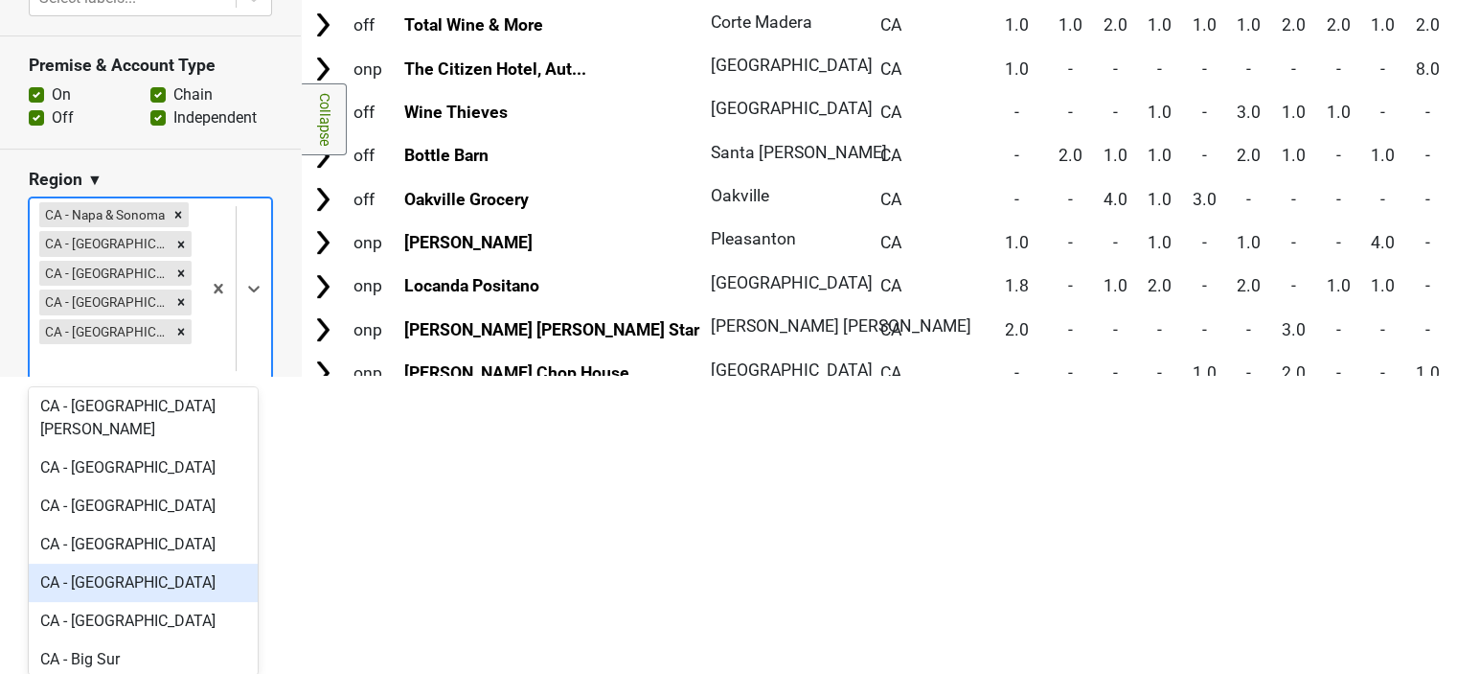
click at [130, 563] on div "CA - Lake Tahoe" at bounding box center [143, 582] width 229 height 38
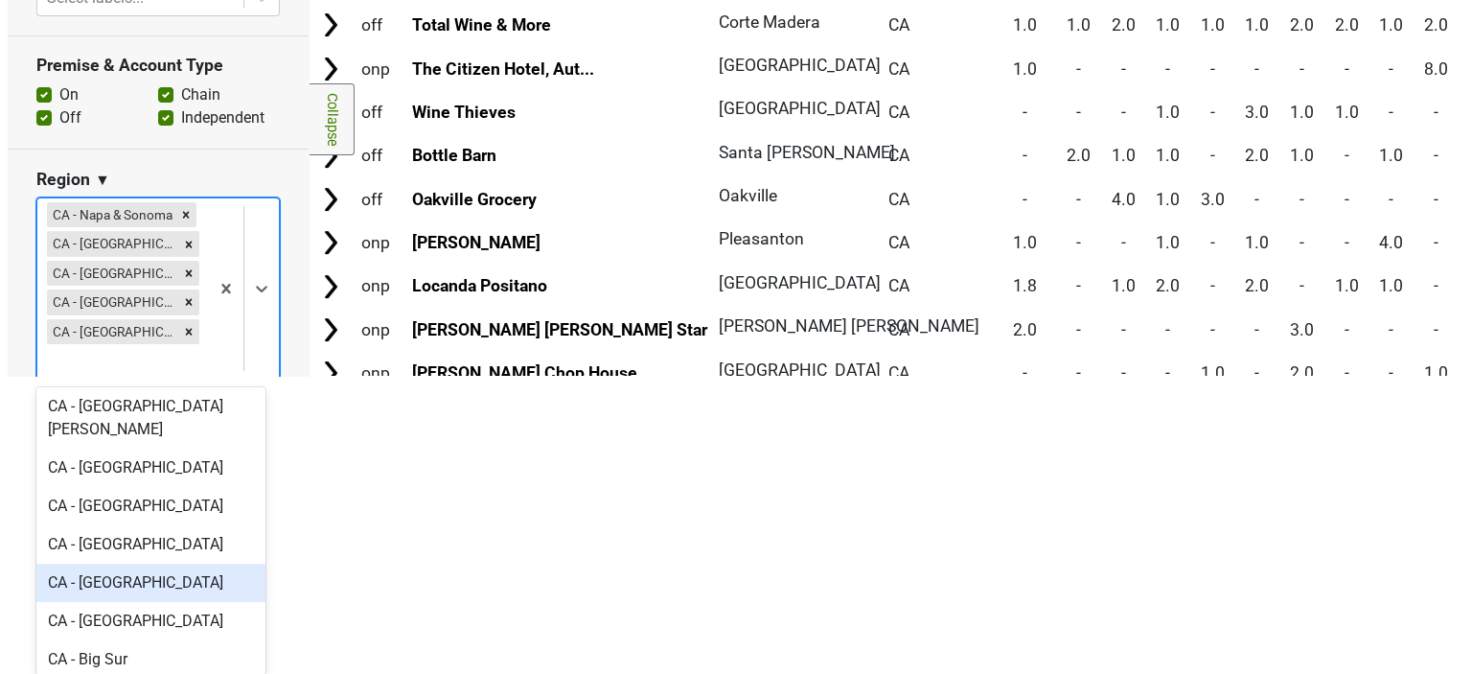
scroll to position [0, 0]
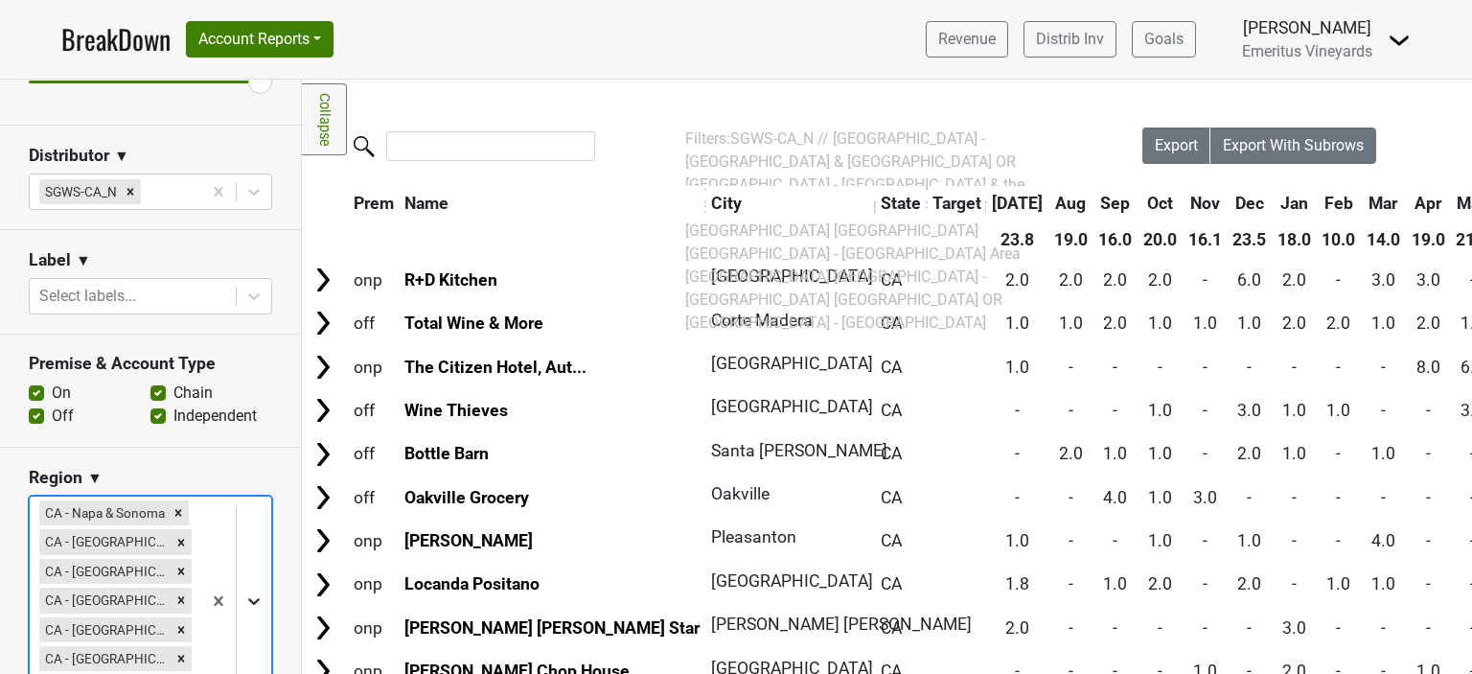
click at [241, 583] on body "BreakDown Account Reports SuperRanker Map Award Progress Chain Compliance CRM N…" at bounding box center [736, 337] width 1472 height 674
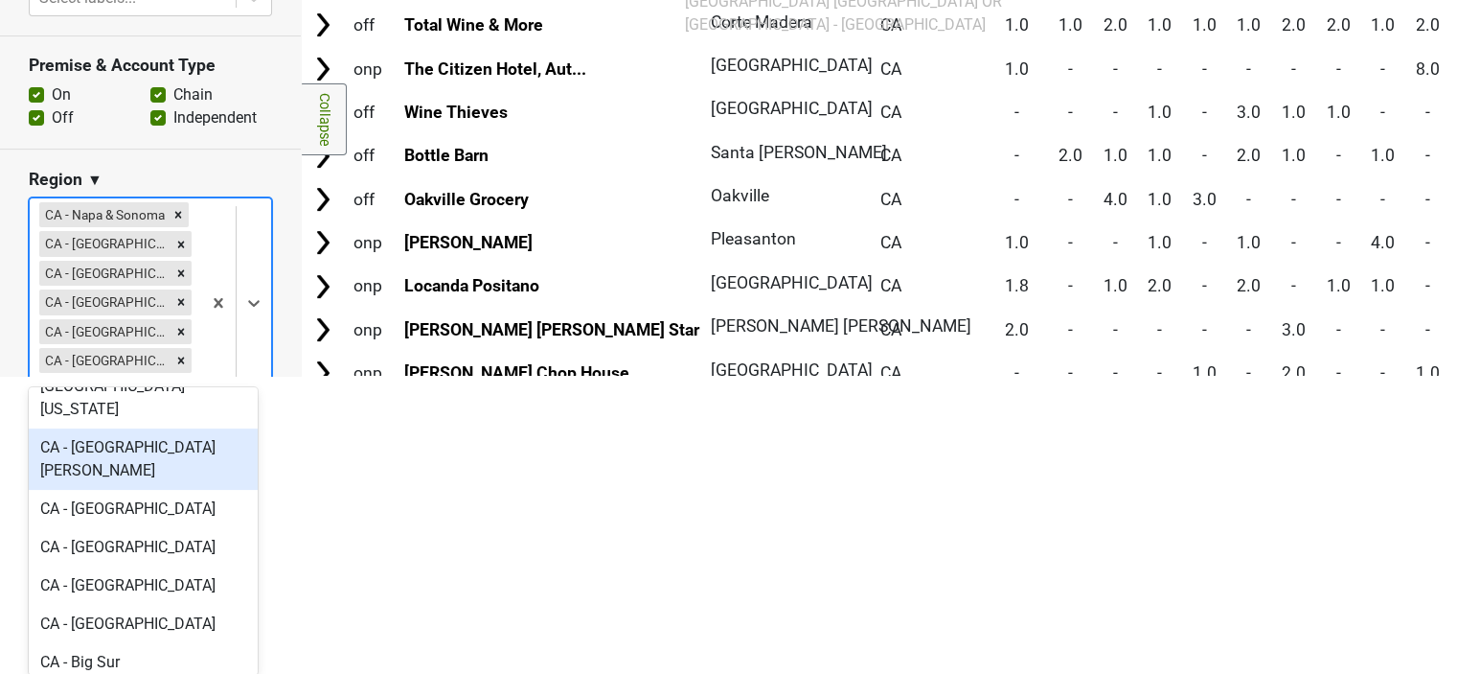
scroll to position [479, 0]
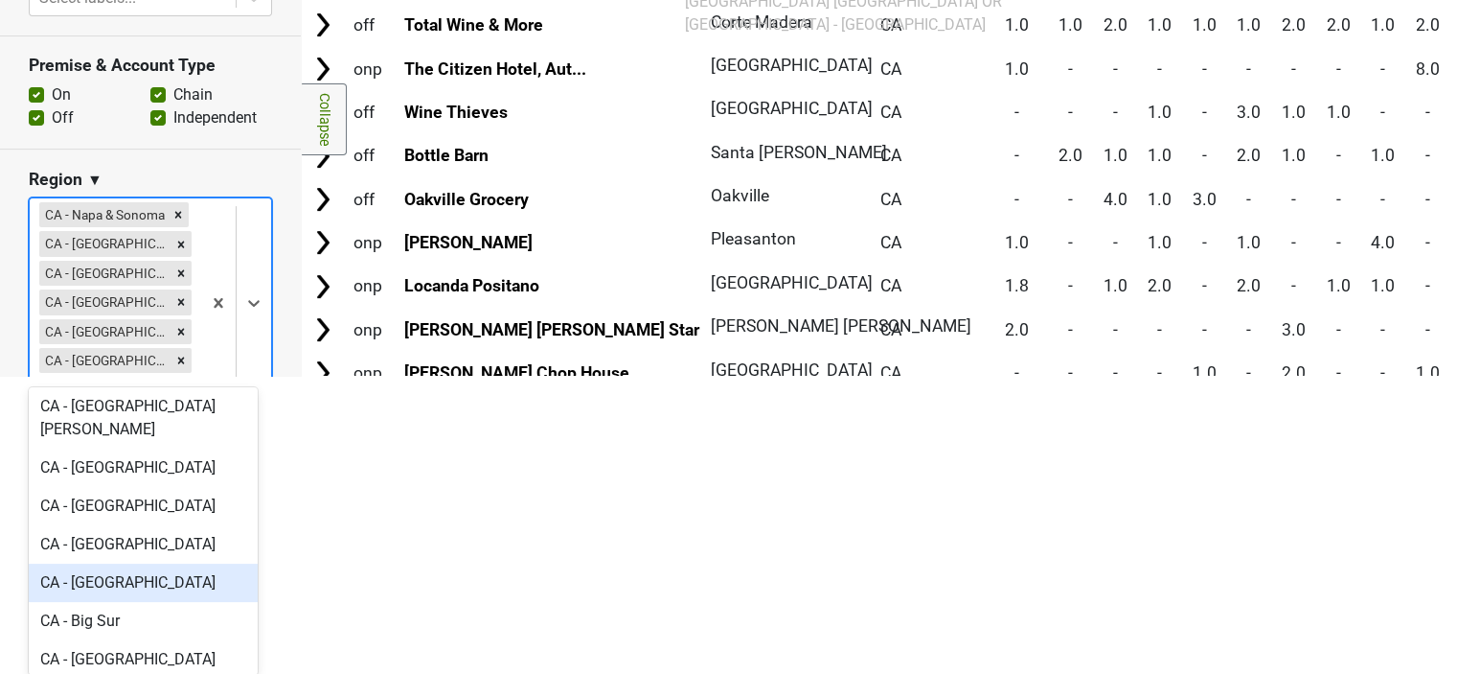
click at [103, 563] on div "CA - The Peninsula & South Bay" at bounding box center [143, 582] width 229 height 38
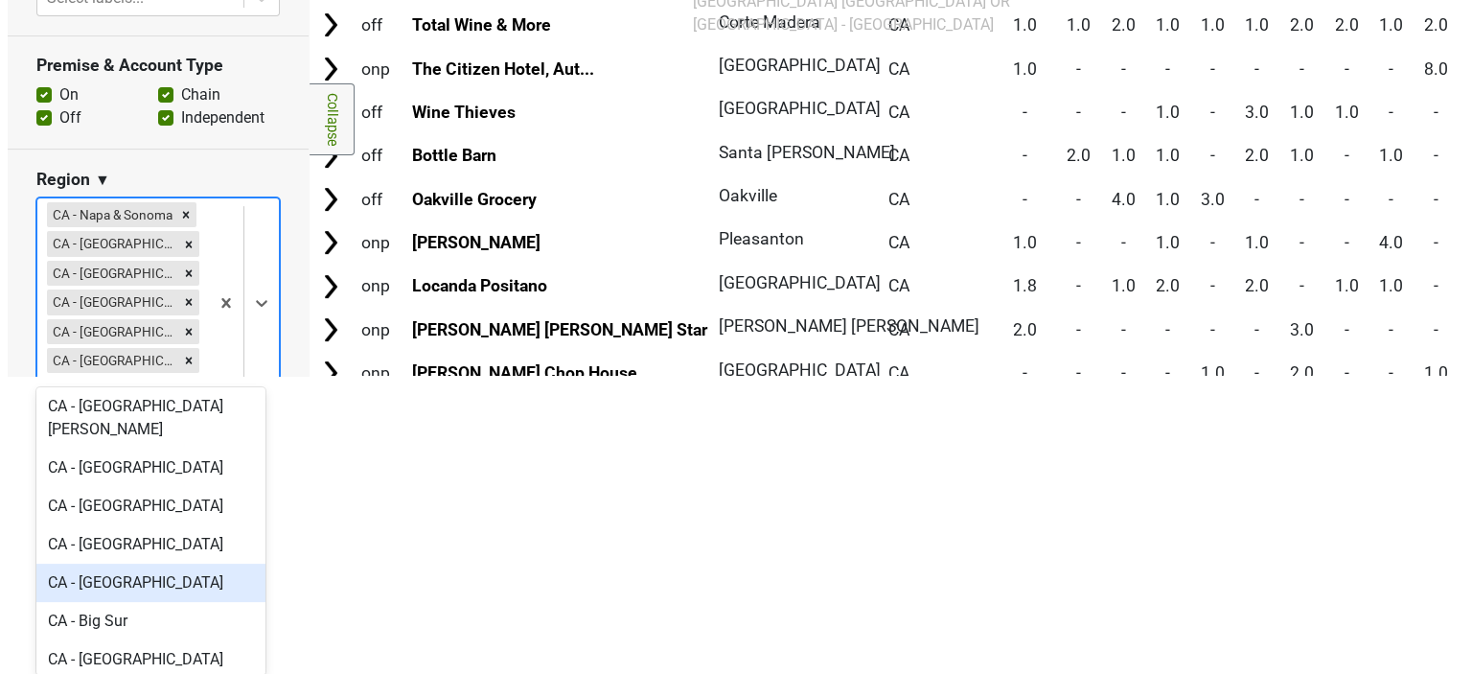
scroll to position [0, 0]
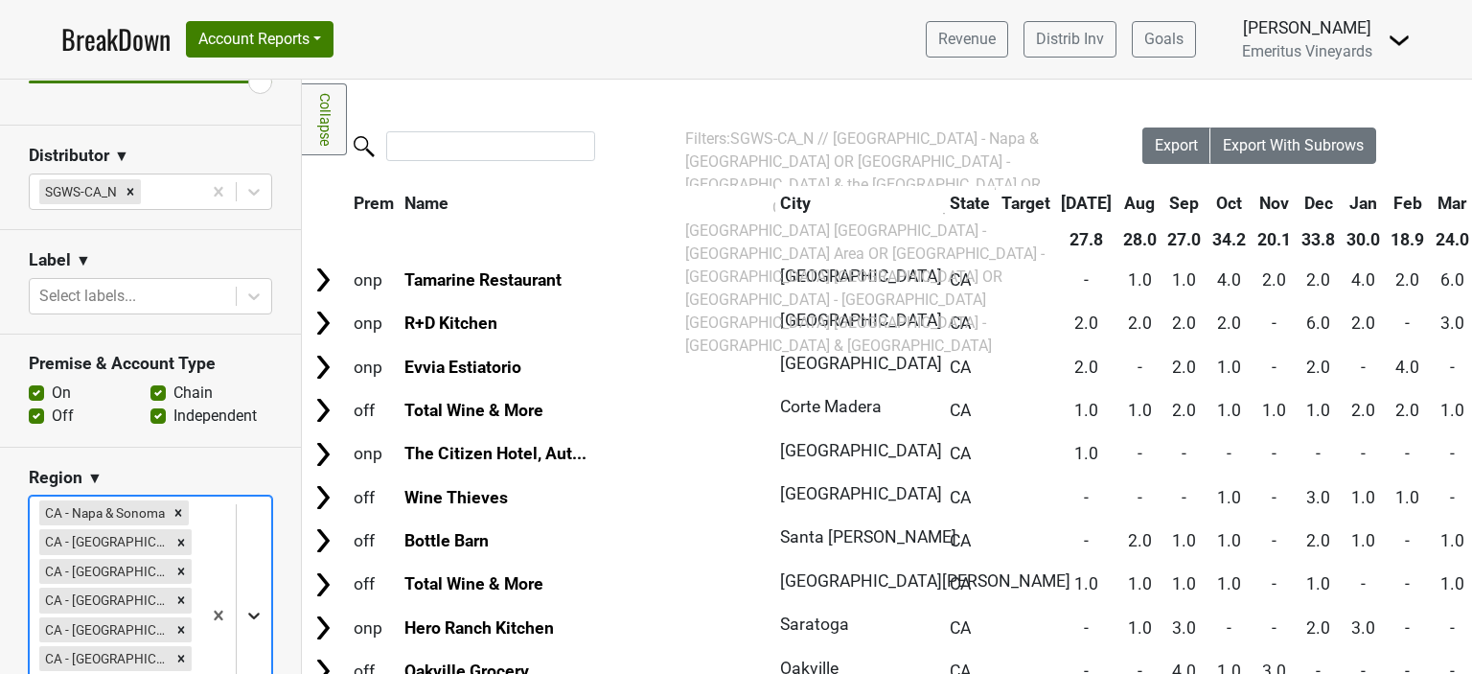
drag, startPoint x: 238, startPoint y: 617, endPoint x: 221, endPoint y: 616, distance: 16.3
click at [237, 617] on body "BreakDown Account Reports SuperRanker Map Award Progress Chain Compliance CRM N…" at bounding box center [736, 337] width 1472 height 674
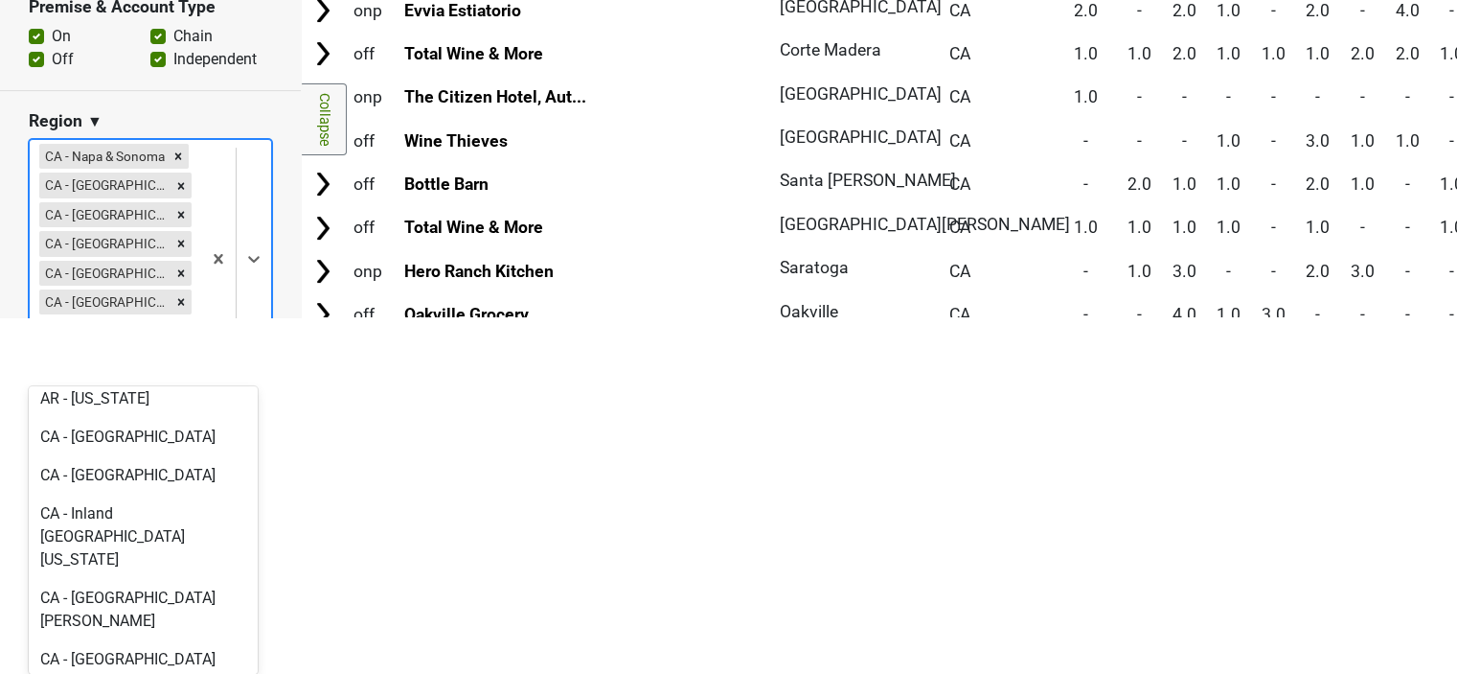
scroll to position [287, 0]
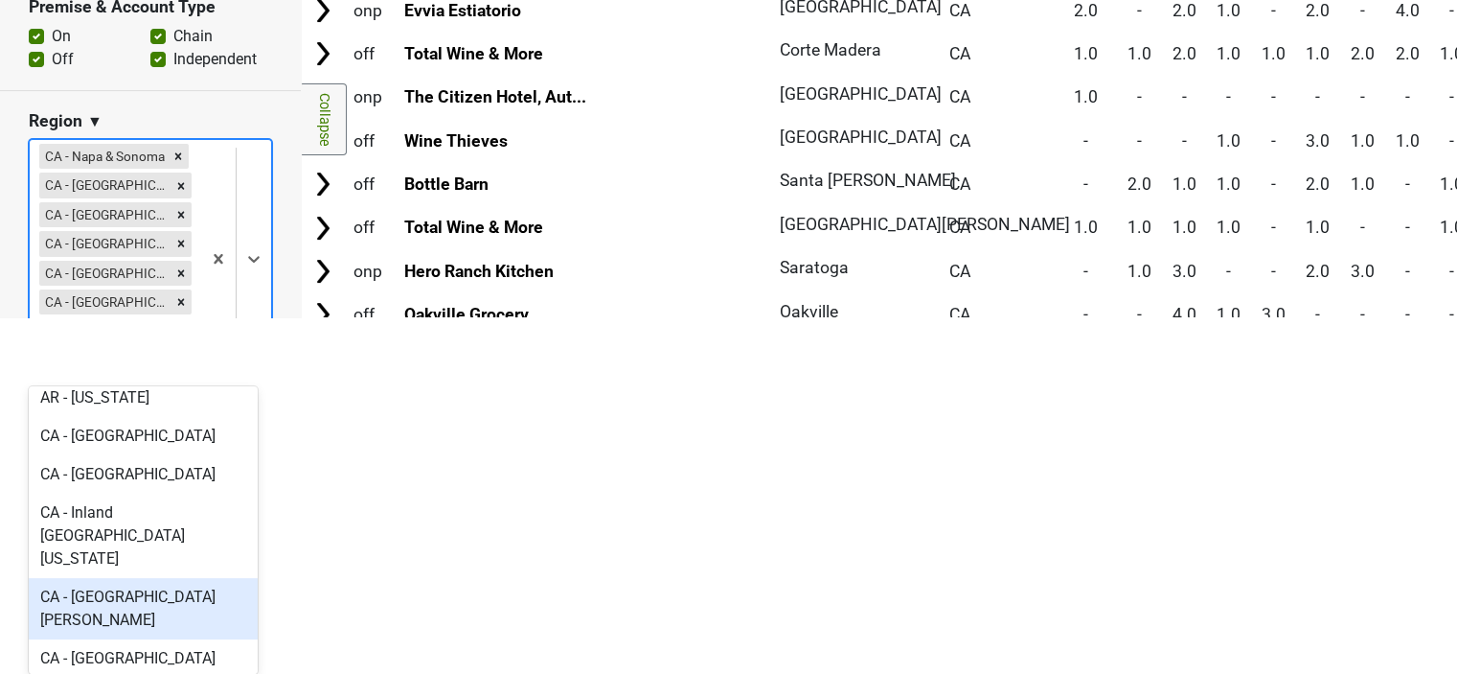
click at [169, 578] on div "CA - Monterey Bay & Santa Cruz" at bounding box center [143, 608] width 229 height 61
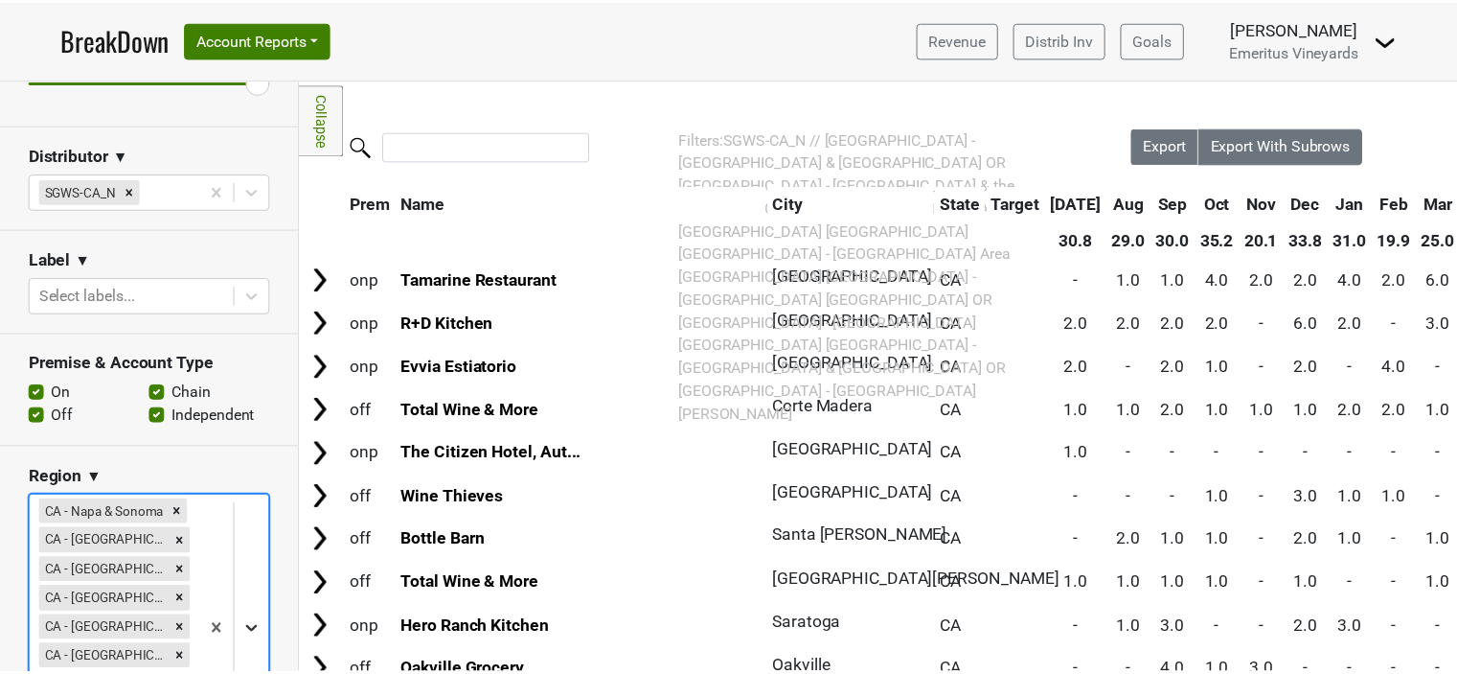
scroll to position [385, 0]
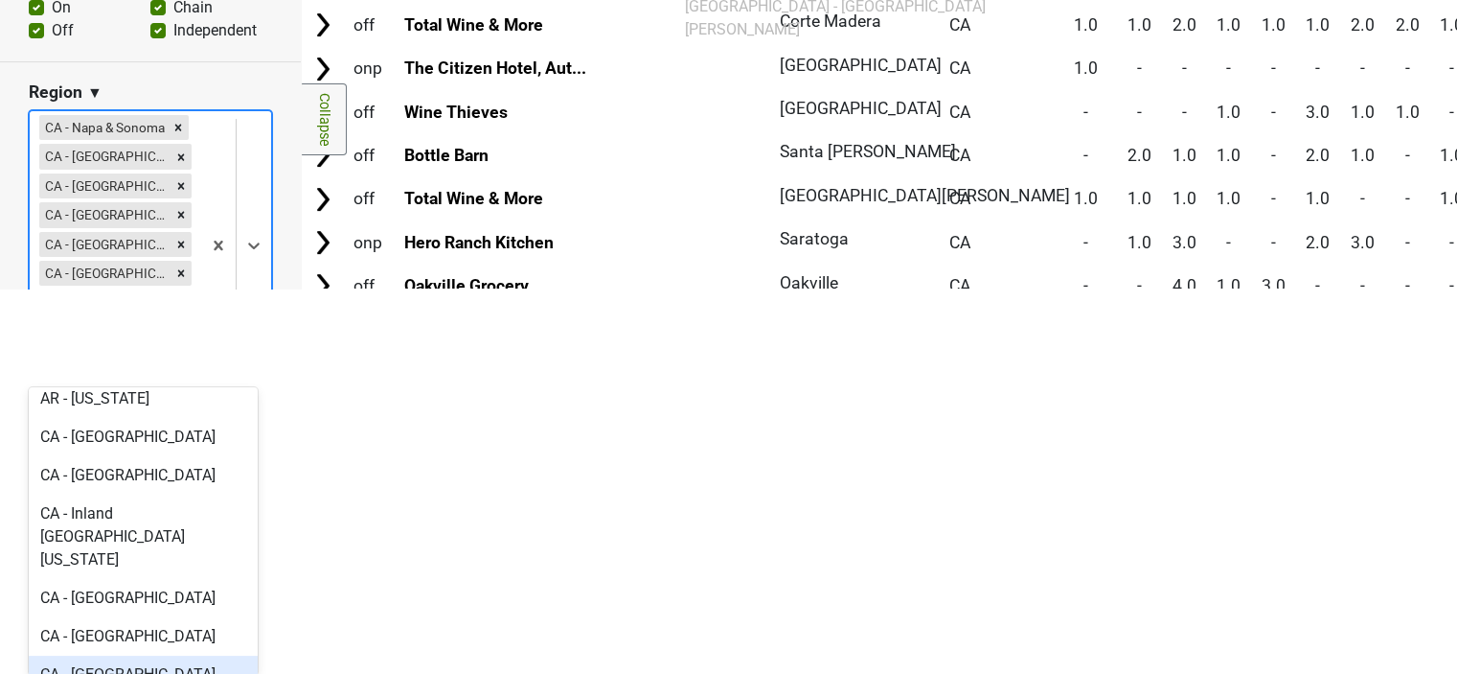
scroll to position [383, 0]
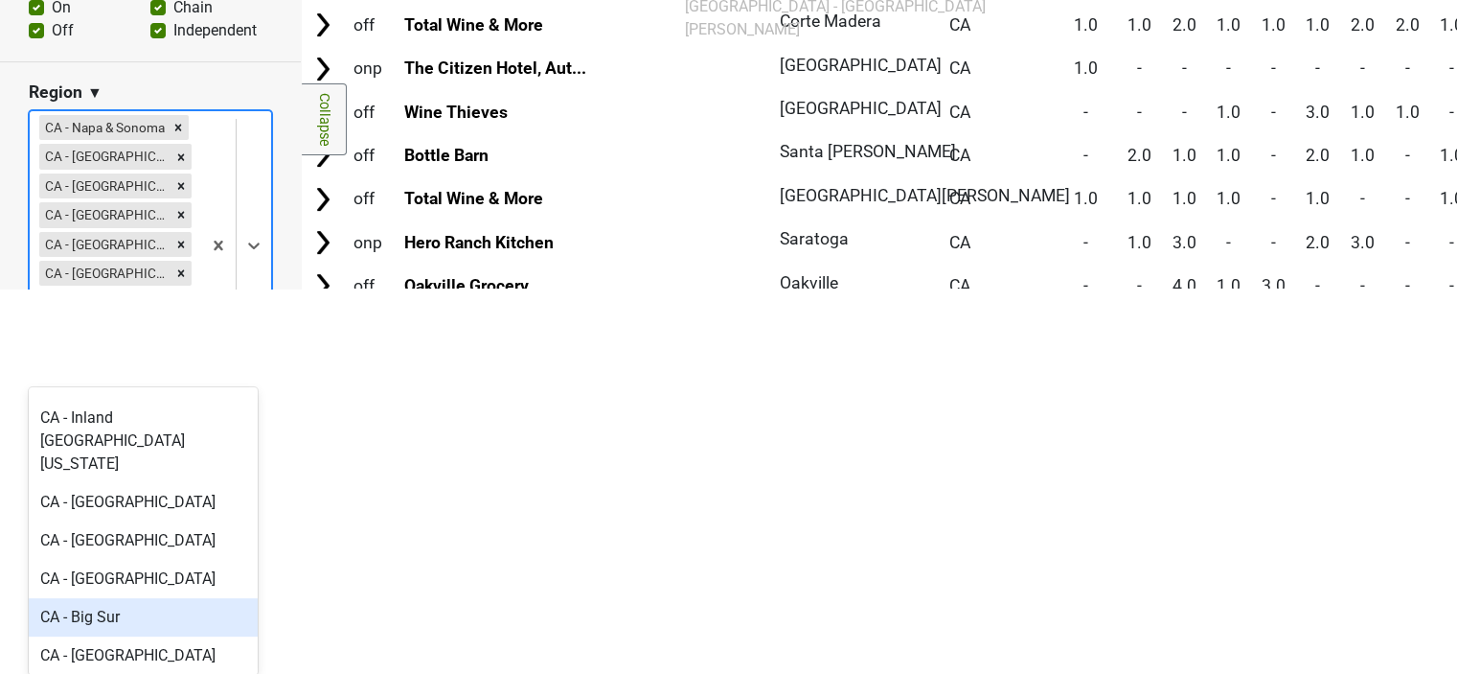
click at [107, 598] on div "CA - Big Sur" at bounding box center [143, 617] width 229 height 38
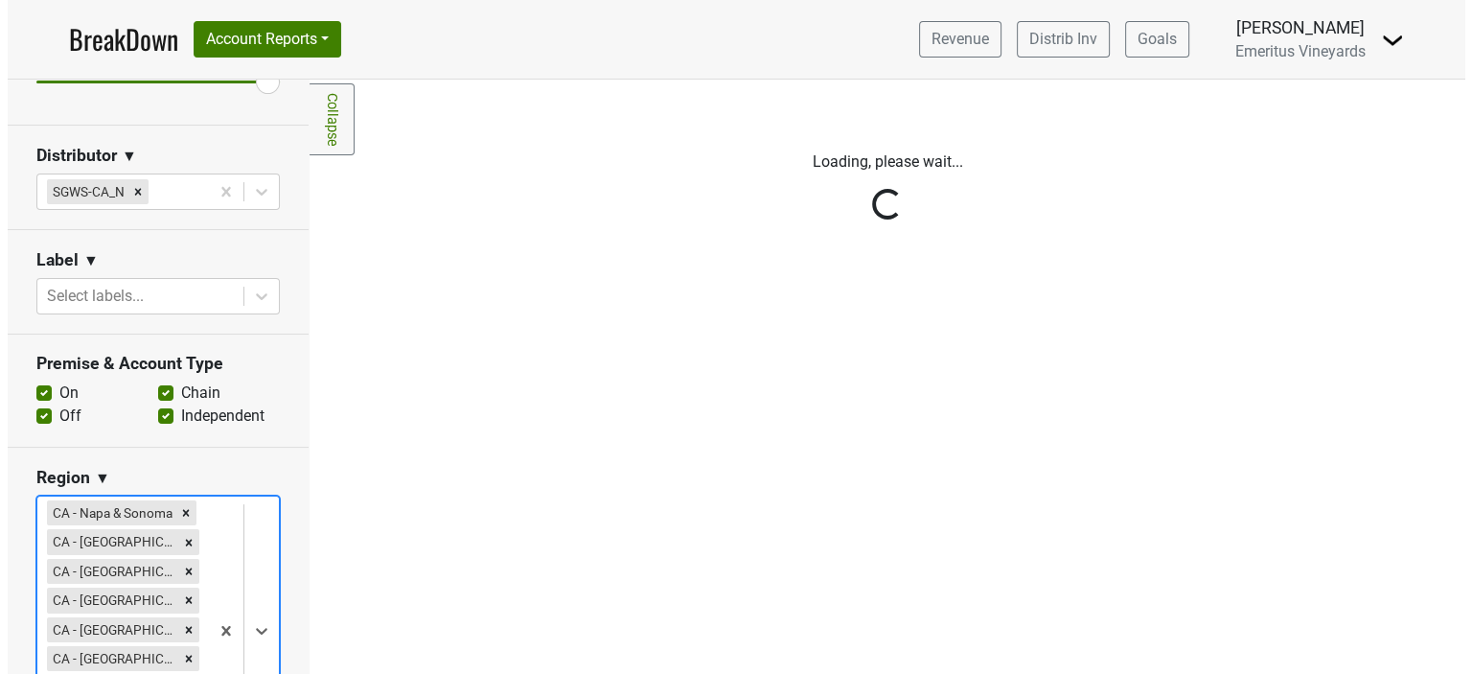
scroll to position [0, 0]
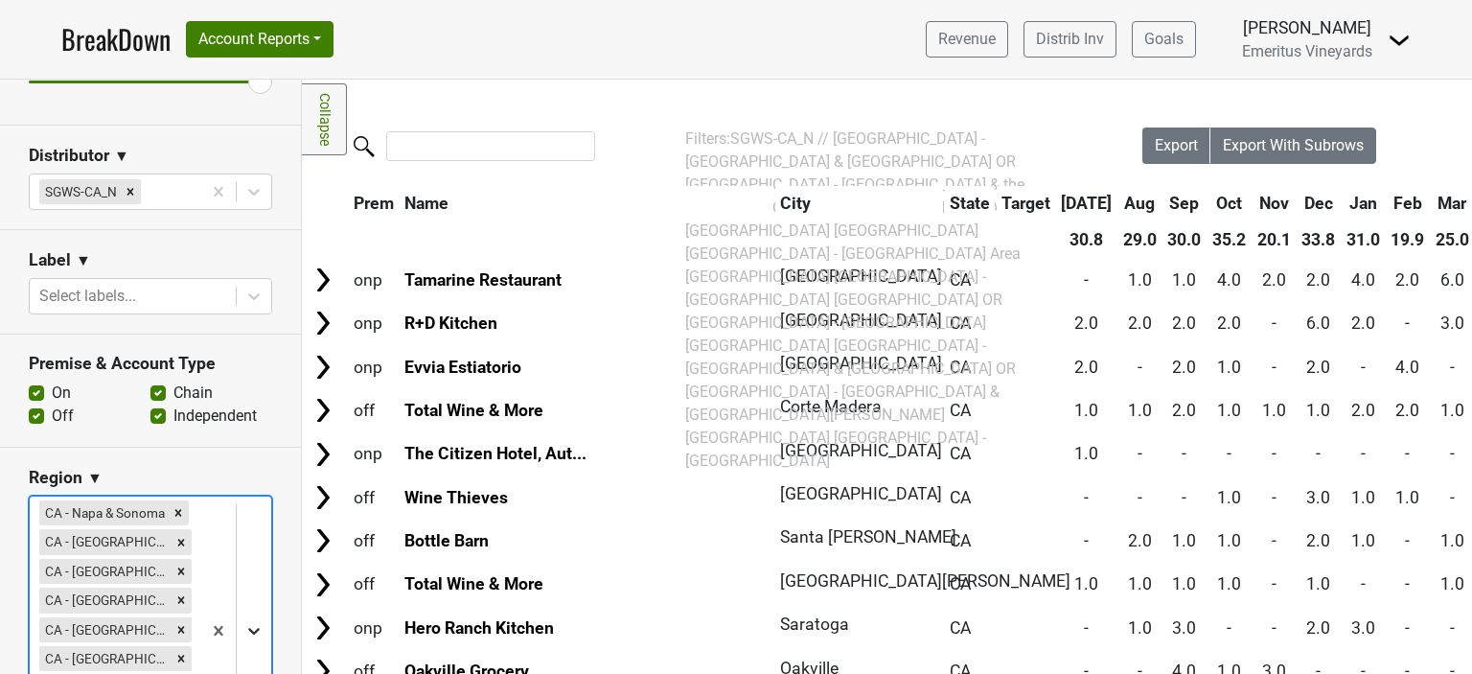
click at [237, 629] on body "BreakDown Account Reports SuperRanker Map Award Progress Chain Compliance CRM N…" at bounding box center [736, 337] width 1472 height 674
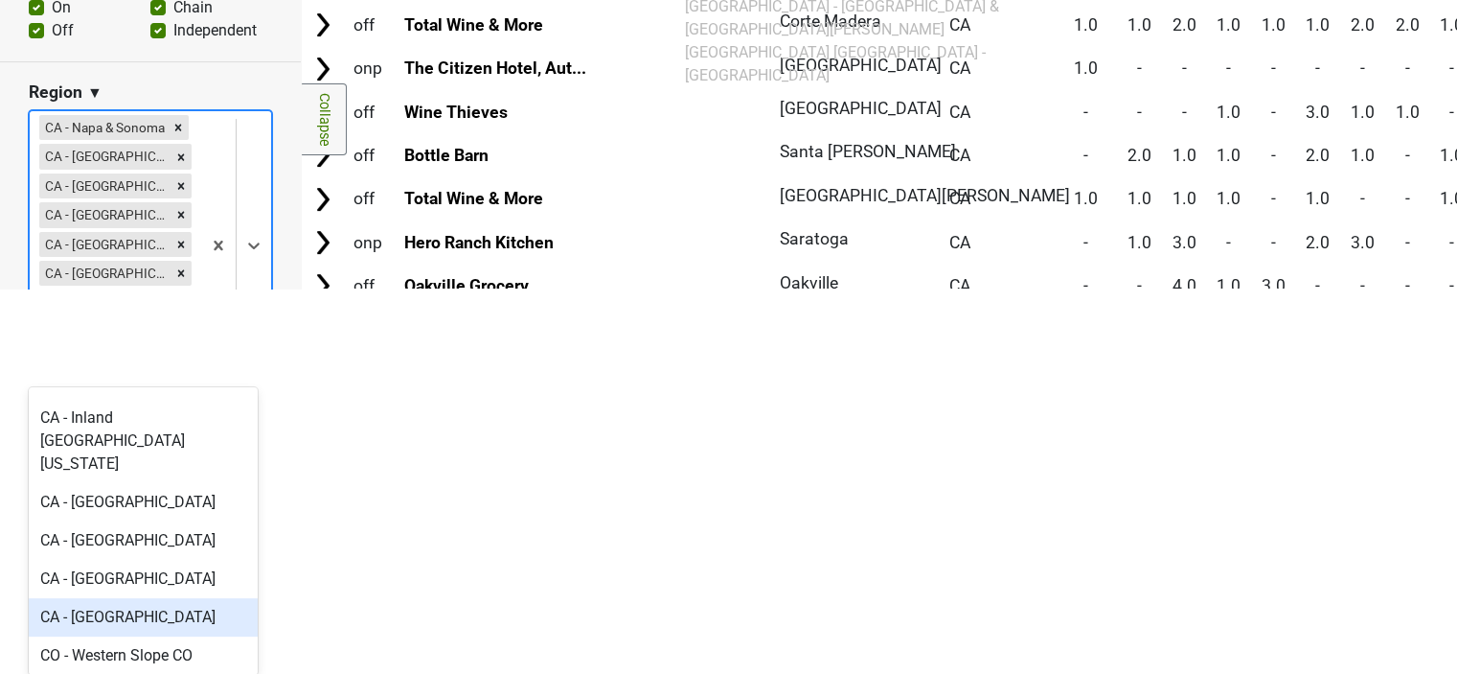
click at [149, 598] on div "CA - San Francisco" at bounding box center [143, 617] width 229 height 38
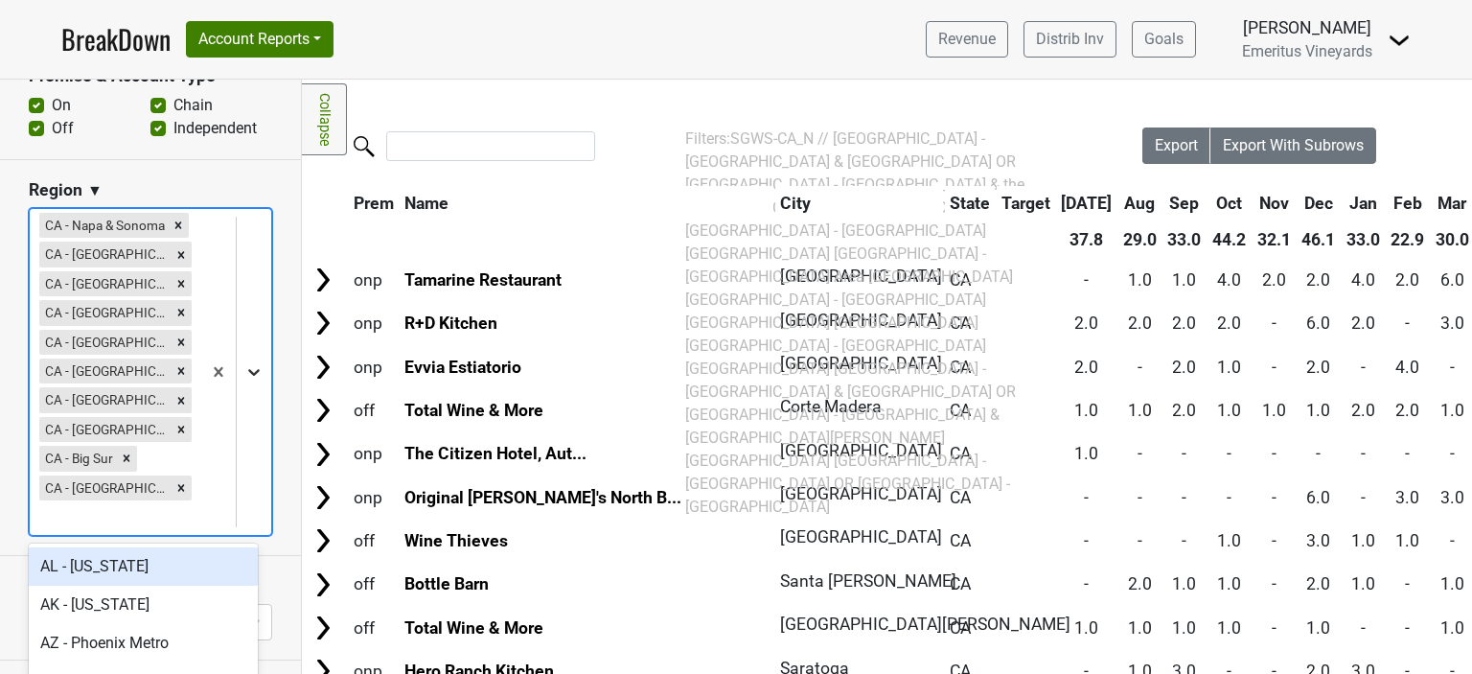
click at [238, 371] on div at bounding box center [236, 372] width 70 height 326
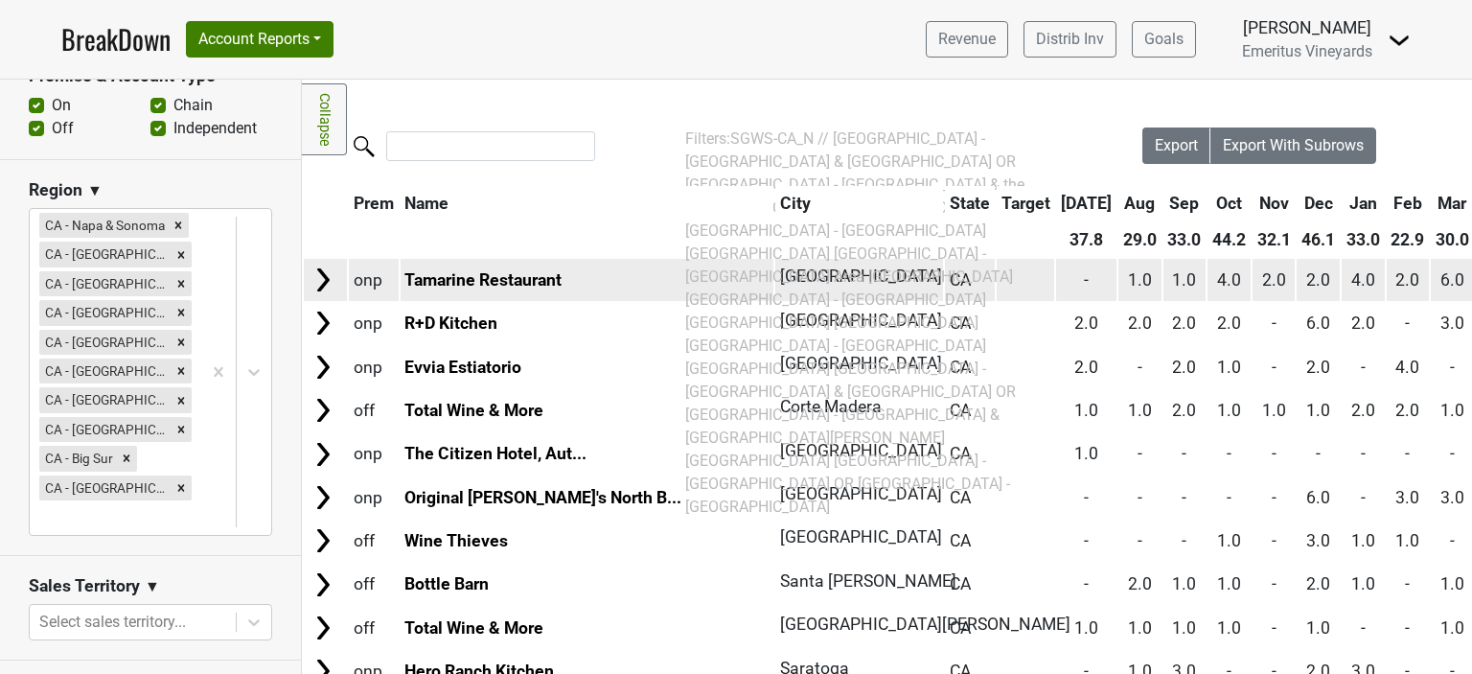
click at [314, 282] on img at bounding box center [323, 279] width 29 height 29
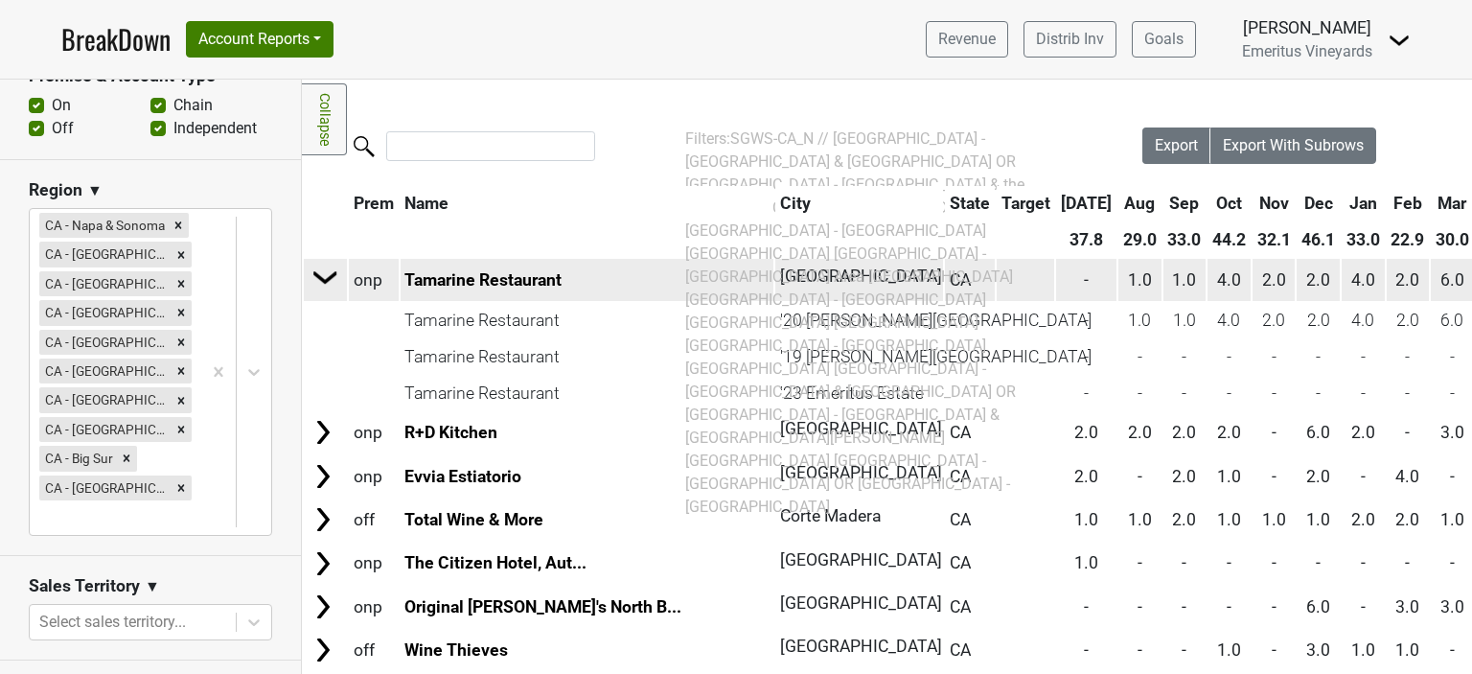
click at [314, 282] on img at bounding box center [325, 277] width 29 height 29
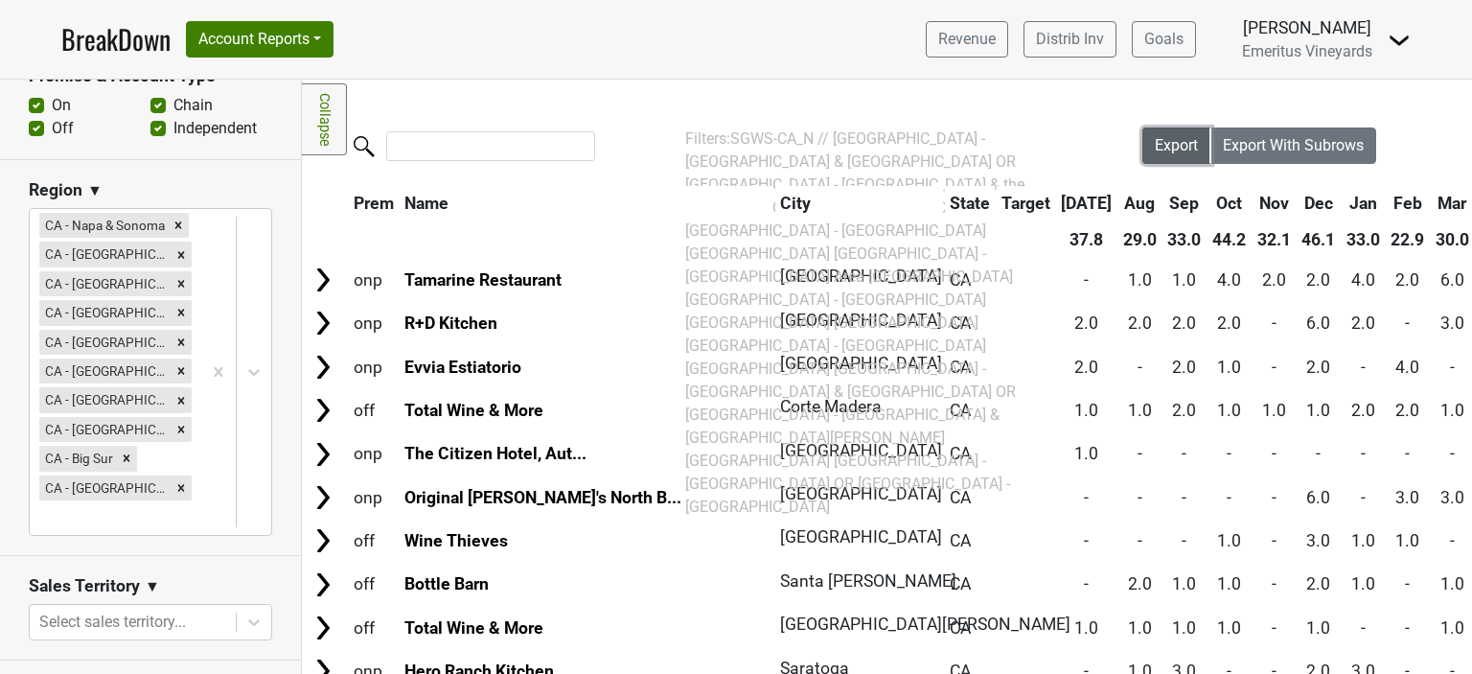
click at [1162, 149] on span "Export" at bounding box center [1176, 145] width 43 height 18
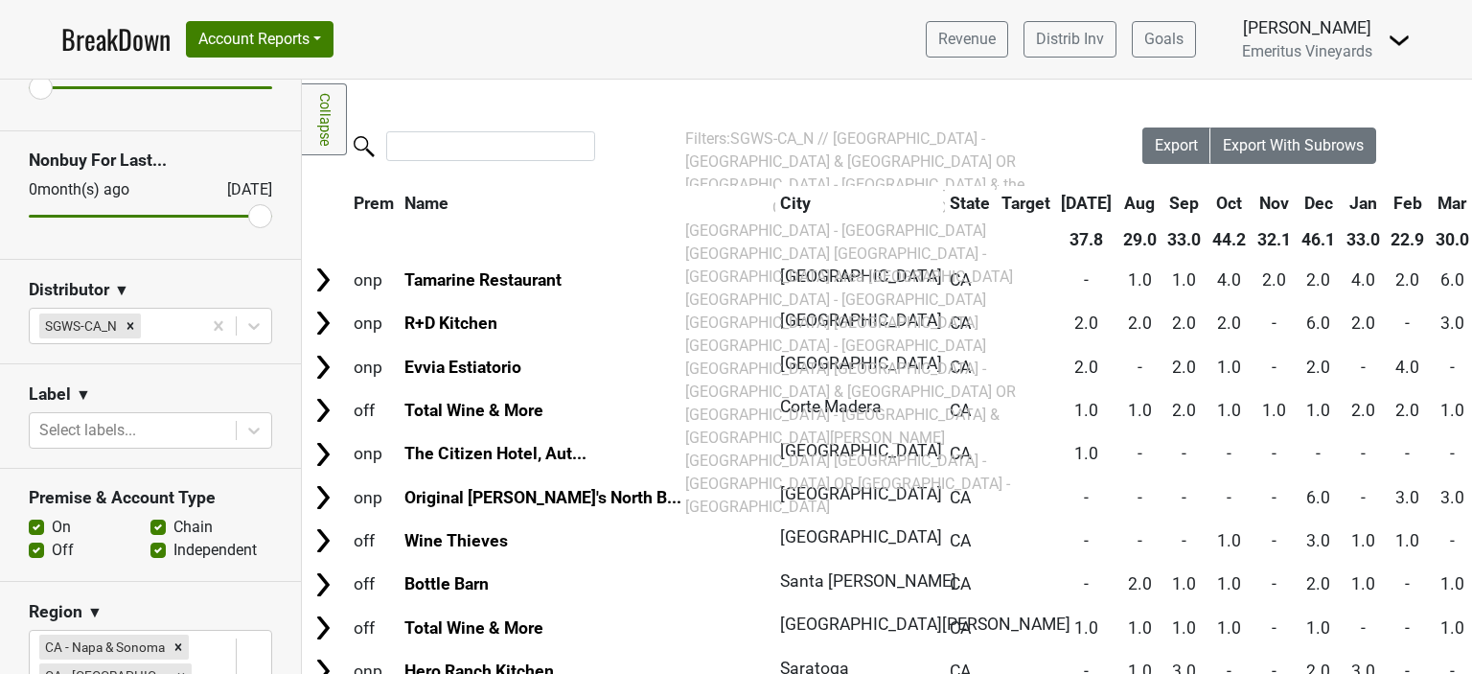
scroll to position [383, 0]
